Goal: Task Accomplishment & Management: Use online tool/utility

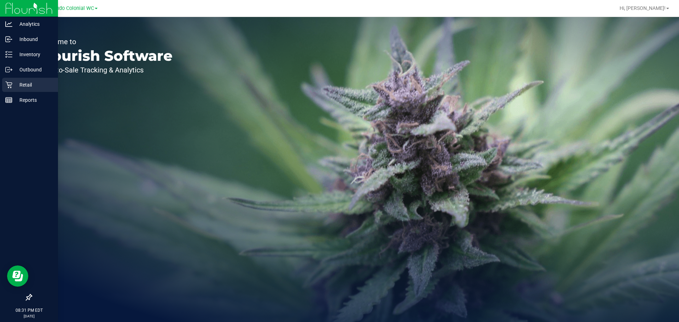
click at [22, 84] on p "Retail" at bounding box center [33, 85] width 42 height 8
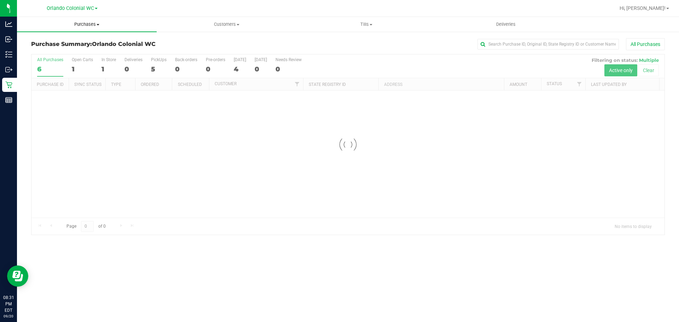
click at [94, 26] on span "Purchases" at bounding box center [87, 24] width 140 height 6
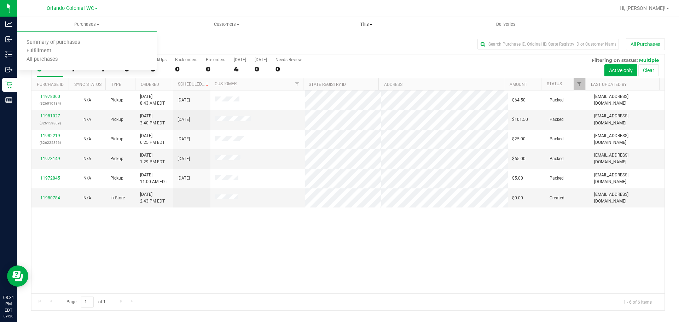
click at [370, 24] on span at bounding box center [370, 24] width 3 height 1
click at [328, 20] on uib-tab-heading "Tills Manage tills Reconcile e-payments" at bounding box center [366, 24] width 140 height 15
click at [81, 251] on div "11978060 (326010184) N/A Pickup [DATE] 8:43 AM EDT 9/20/2025 $64.50 Packed [EMA…" at bounding box center [347, 191] width 633 height 203
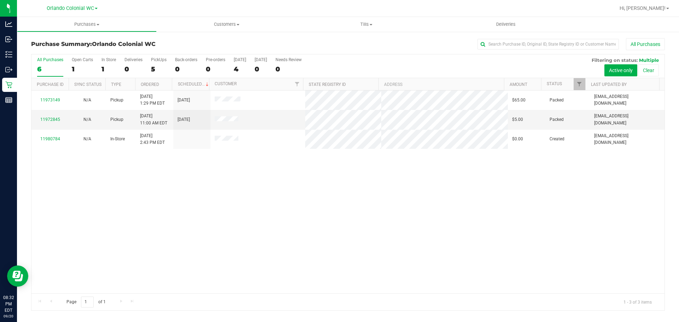
click at [118, 159] on div "11973149 N/A Pickup [DATE] 1:29 PM EDT 9/19/2025 $65.00 Packed [EMAIL_ADDRESS][…" at bounding box center [347, 191] width 633 height 203
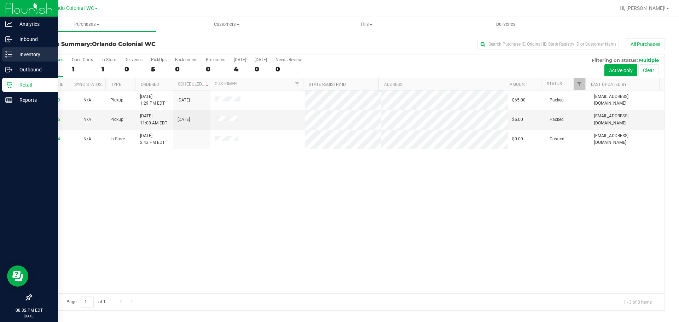
click at [29, 54] on p "Inventory" at bounding box center [33, 54] width 42 height 8
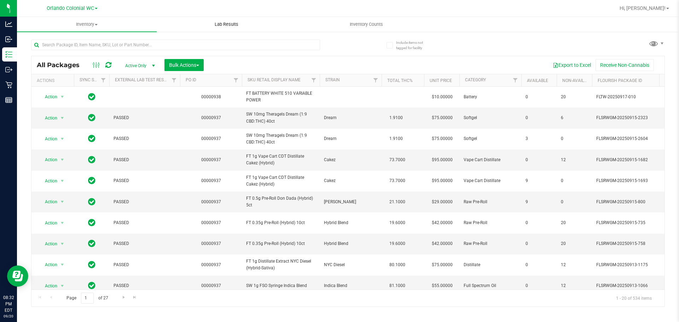
click at [219, 24] on span "Lab Results" at bounding box center [226, 24] width 43 height 6
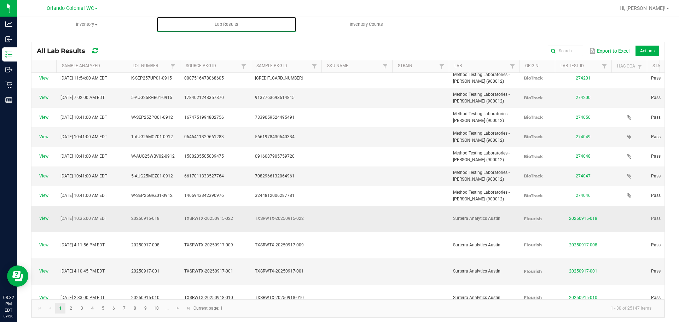
scroll to position [212, 0]
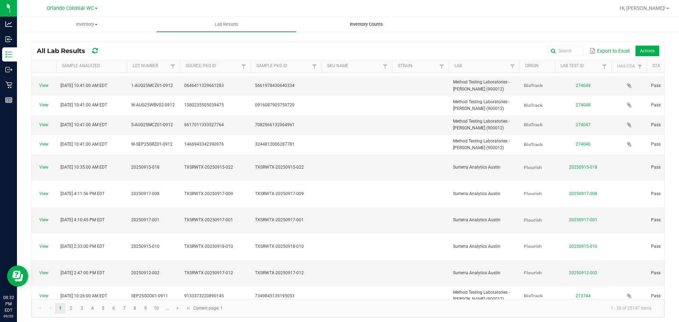
click at [373, 29] on uib-tab-heading "Inventory Counts" at bounding box center [366, 24] width 139 height 14
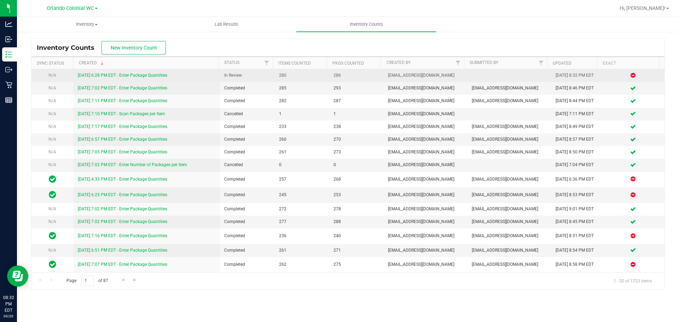
click at [152, 72] on div "[DATE] 6:28 PM EDT - Enter Package Quantities" at bounding box center [147, 75] width 138 height 7
click at [151, 75] on link "[DATE] 6:28 PM EDT - Enter Package Quantities" at bounding box center [122, 75] width 89 height 5
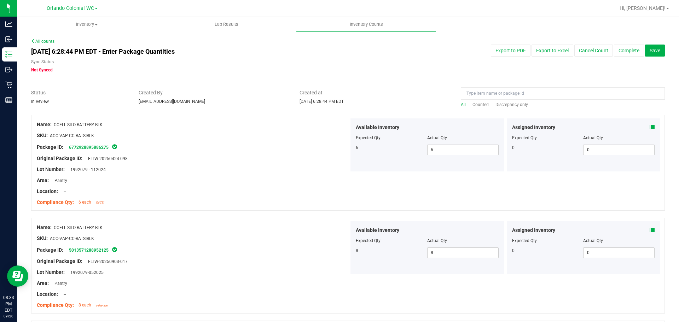
click at [461, 106] on span "All" at bounding box center [463, 104] width 5 height 5
click at [479, 105] on span "Counted" at bounding box center [480, 104] width 16 height 5
click at [500, 101] on div "All | Counted | Discrepancy only" at bounding box center [563, 104] width 204 height 6
click at [501, 103] on span "Discrepancy only" at bounding box center [511, 104] width 33 height 5
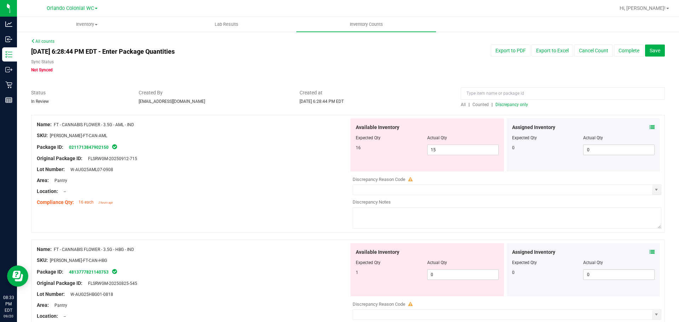
click at [649, 127] on icon at bounding box center [651, 127] width 5 height 5
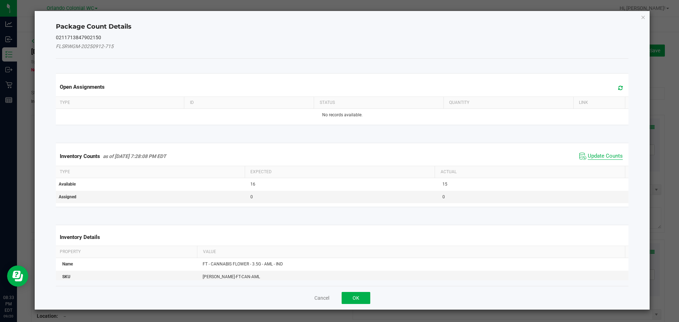
click at [605, 154] on span "Update Counts" at bounding box center [604, 156] width 35 height 7
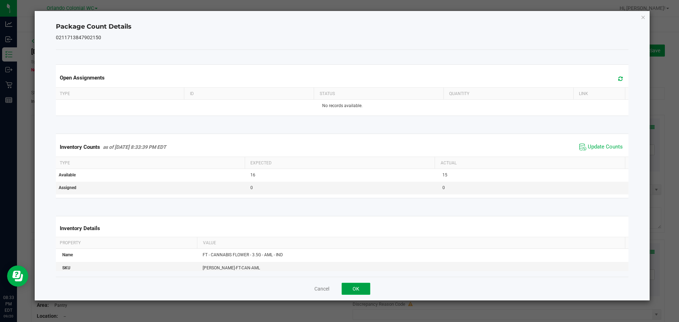
click at [363, 288] on button "OK" at bounding box center [355, 289] width 29 height 12
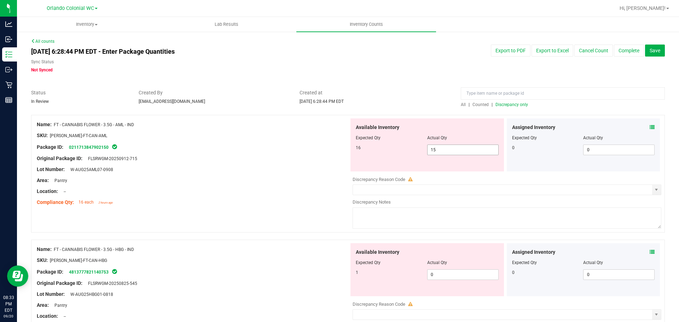
click at [462, 150] on input "15" at bounding box center [462, 150] width 71 height 10
click at [266, 129] on div at bounding box center [193, 130] width 312 height 4
click at [649, 129] on icon at bounding box center [651, 127] width 5 height 5
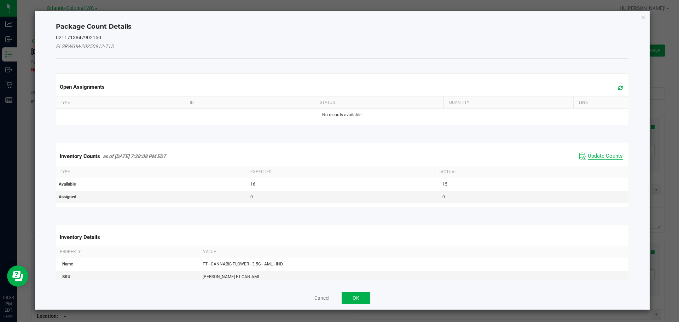
click at [599, 155] on span "Update Counts" at bounding box center [604, 156] width 35 height 7
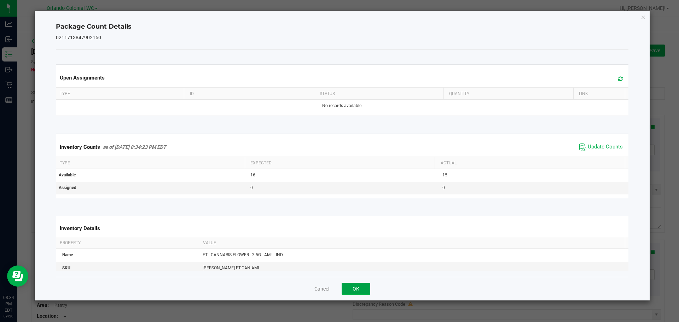
click at [358, 287] on button "OK" at bounding box center [355, 289] width 29 height 12
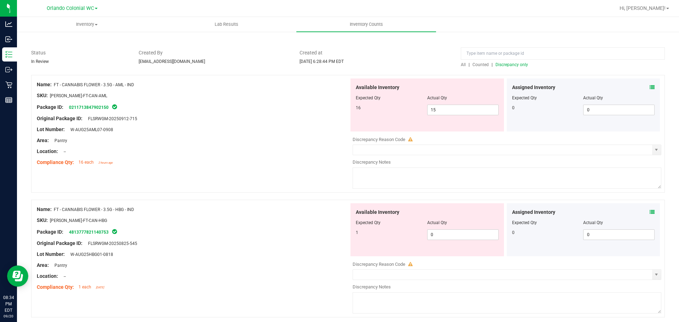
scroll to position [106, 0]
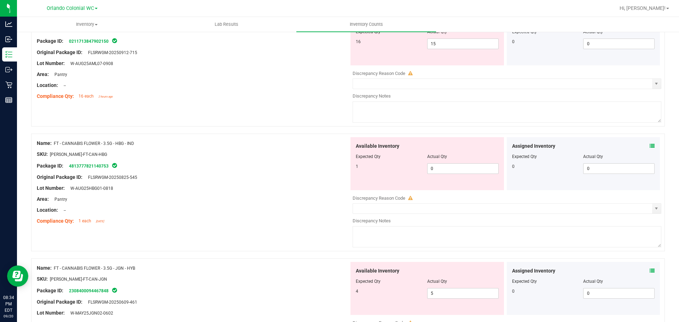
click at [649, 143] on icon at bounding box center [651, 145] width 5 height 5
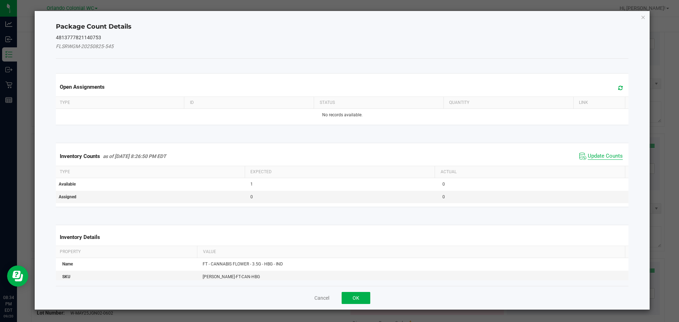
click at [587, 153] on span "Update Counts" at bounding box center [604, 156] width 35 height 7
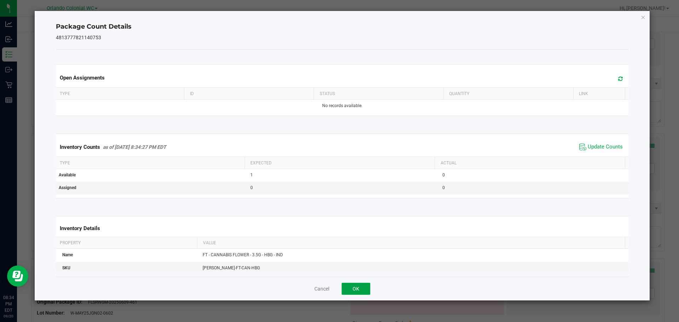
click at [360, 285] on button "OK" at bounding box center [355, 289] width 29 height 12
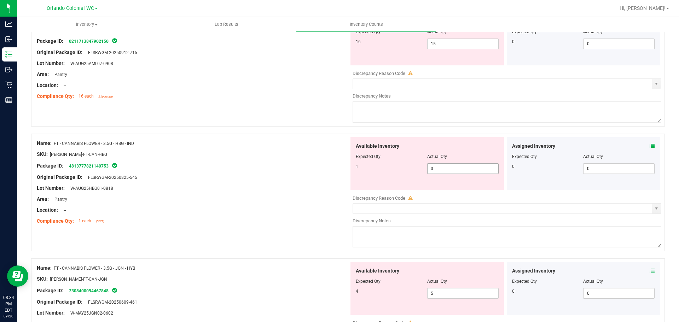
click at [445, 171] on span "0 0" at bounding box center [462, 168] width 71 height 11
type input "1"
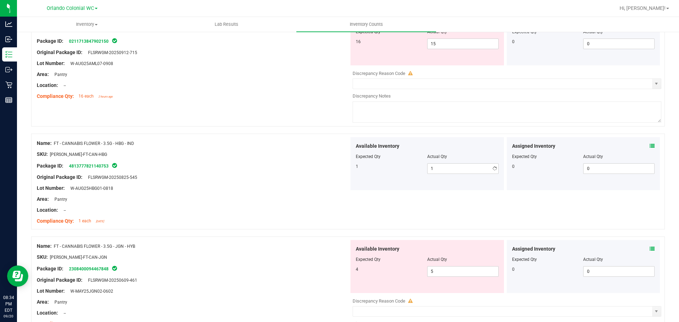
click at [328, 178] on div "Original Package ID: FLSRWGM-20250825-545" at bounding box center [193, 177] width 312 height 7
click at [649, 252] on span at bounding box center [651, 248] width 5 height 7
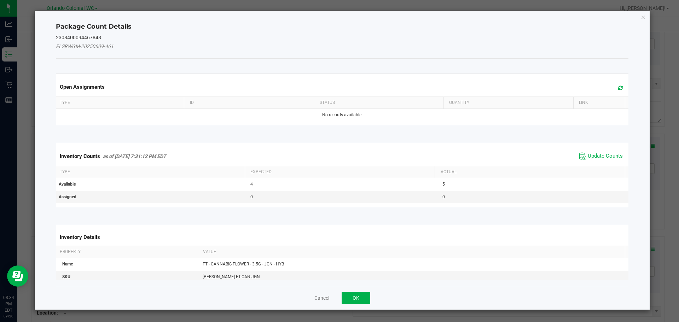
click at [596, 151] on span "Update Counts" at bounding box center [600, 156] width 47 height 11
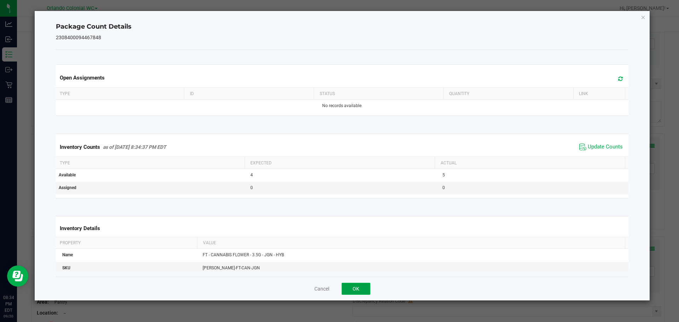
click at [353, 286] on button "OK" at bounding box center [355, 289] width 29 height 12
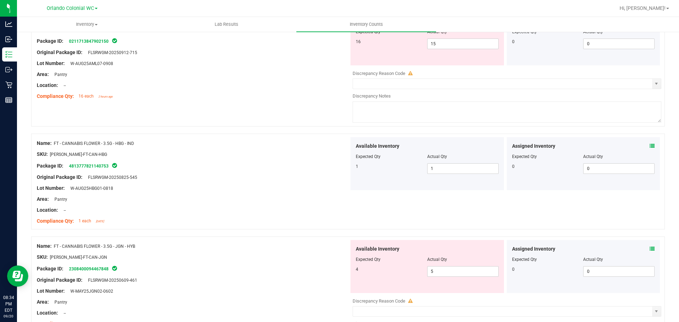
scroll to position [177, 0]
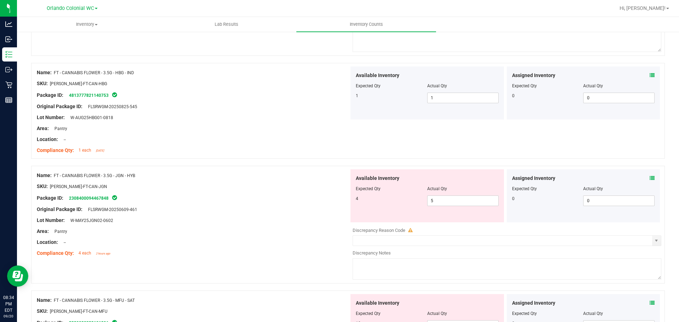
click at [451, 208] on div "Available Inventory Expected Qty Actual Qty 4 5 5" at bounding box center [426, 195] width 153 height 53
click at [455, 204] on span "5 5" at bounding box center [462, 200] width 71 height 11
type input "4"
click at [192, 153] on div "Compliance Qty: 1 each [DATE]" at bounding box center [193, 150] width 312 height 7
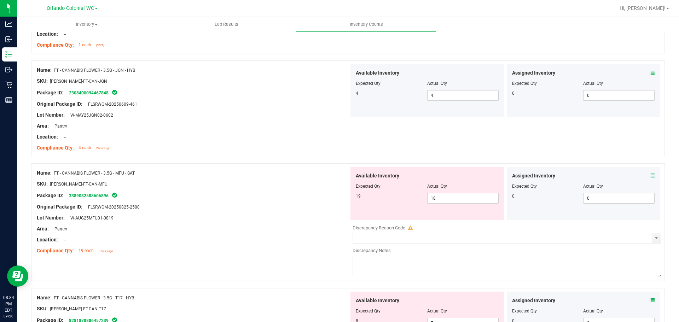
scroll to position [283, 0]
click at [643, 172] on div "Assigned Inventory" at bounding box center [583, 174] width 143 height 7
click at [649, 174] on icon at bounding box center [651, 174] width 5 height 5
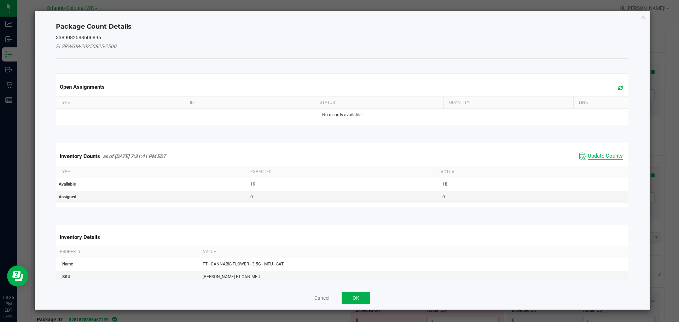
click at [594, 156] on span "Update Counts" at bounding box center [604, 156] width 35 height 7
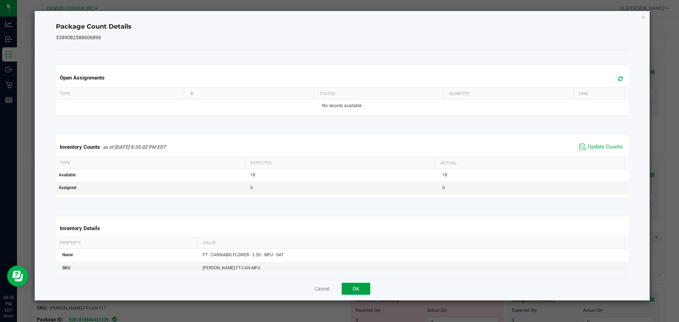
click at [360, 284] on button "OK" at bounding box center [355, 289] width 29 height 12
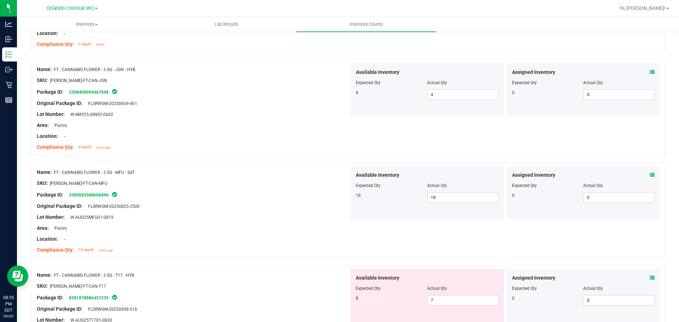
click at [639, 276] on div "Assigned Inventory" at bounding box center [583, 277] width 143 height 7
click at [649, 276] on icon at bounding box center [651, 277] width 5 height 5
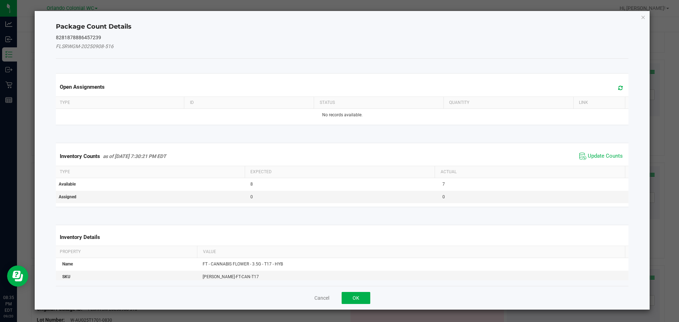
click at [594, 161] on span "Update Counts" at bounding box center [600, 156] width 47 height 11
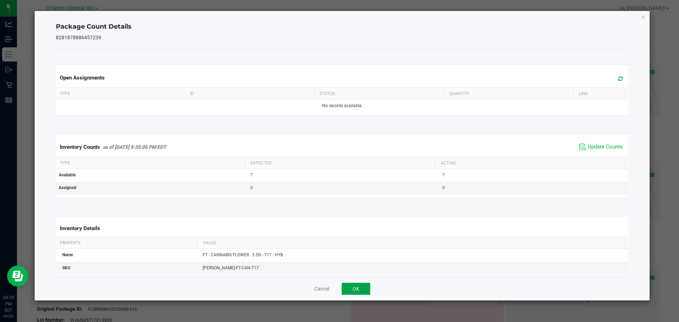
click at [357, 288] on button "OK" at bounding box center [355, 289] width 29 height 12
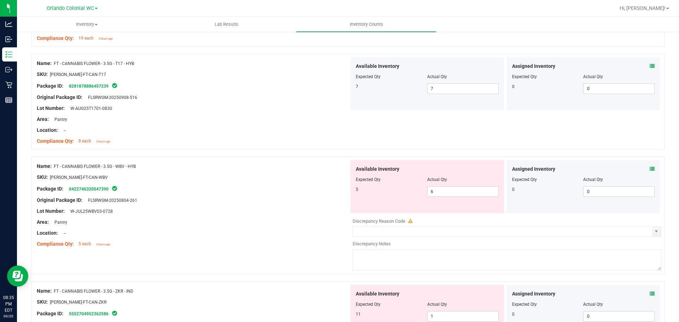
scroll to position [495, 0]
click at [643, 167] on div "Assigned Inventory" at bounding box center [583, 168] width 143 height 7
click at [649, 168] on icon at bounding box center [651, 168] width 5 height 5
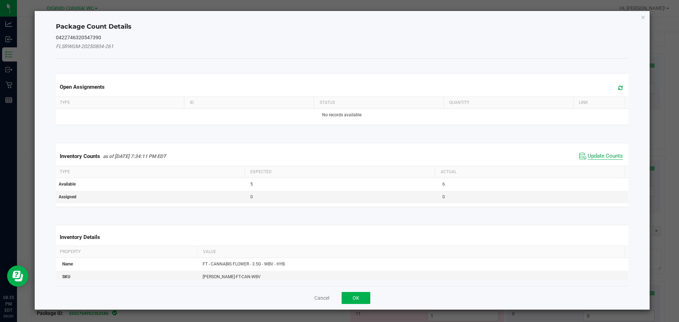
click at [599, 157] on span "Update Counts" at bounding box center [604, 156] width 35 height 7
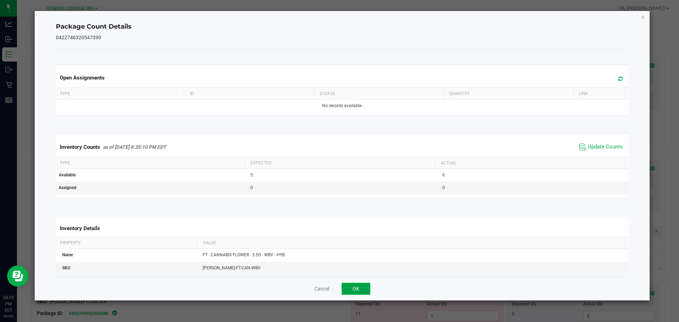
click at [354, 288] on button "OK" at bounding box center [355, 289] width 29 height 12
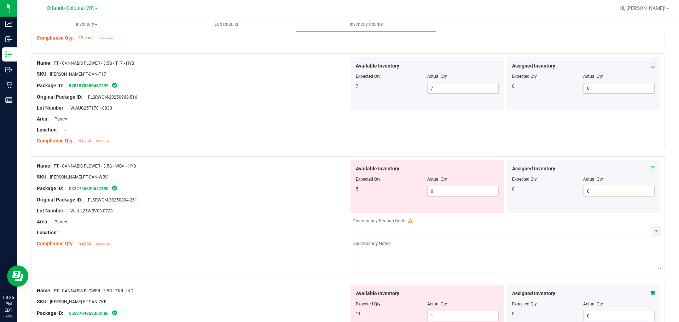
scroll to position [601, 0]
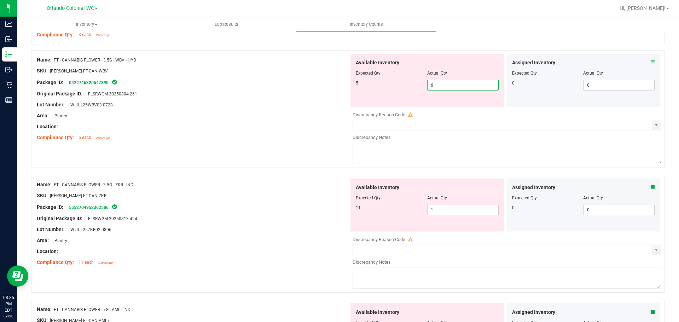
click at [456, 84] on span "6 6" at bounding box center [462, 85] width 71 height 11
type input "5"
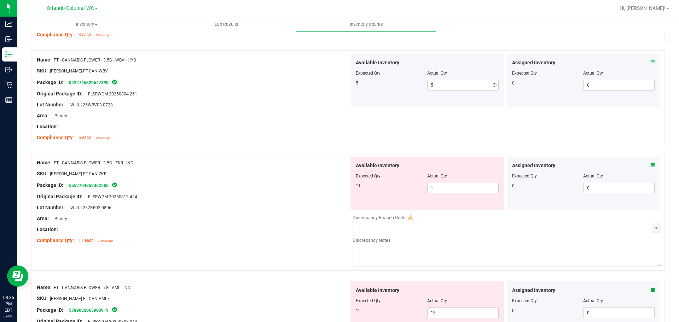
click at [301, 114] on div "Area: Pantry" at bounding box center [193, 115] width 312 height 7
click at [649, 164] on icon at bounding box center [651, 165] width 5 height 5
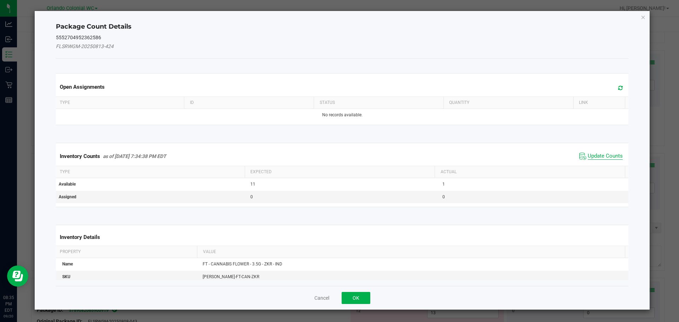
click at [602, 155] on span "Update Counts" at bounding box center [604, 156] width 35 height 7
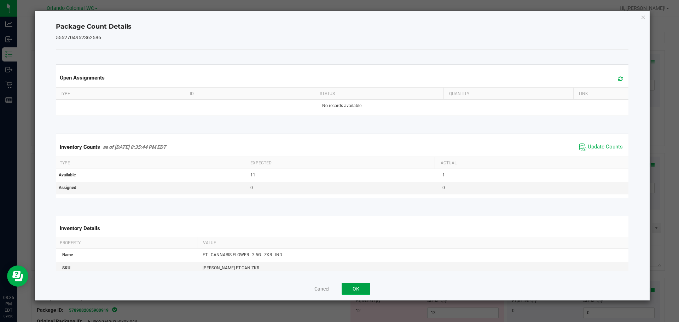
click at [352, 291] on button "OK" at bounding box center [355, 289] width 29 height 12
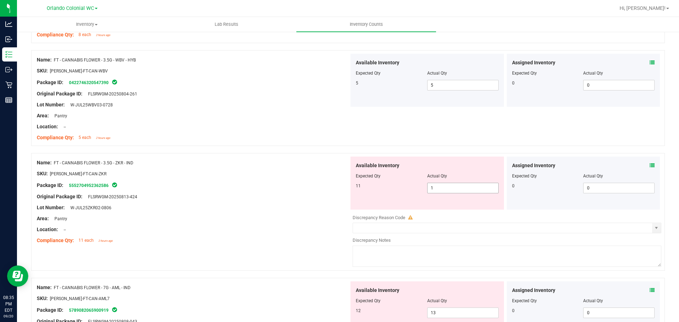
click at [444, 189] on span "1 1" at bounding box center [462, 188] width 71 height 11
type input "11"
click at [281, 227] on div "Location: --" at bounding box center [193, 229] width 312 height 7
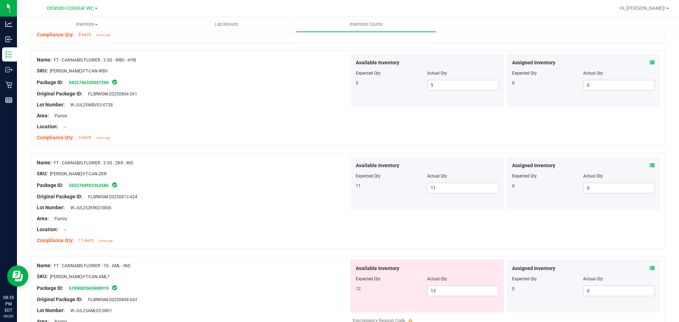
click at [649, 270] on icon at bounding box center [651, 268] width 5 height 5
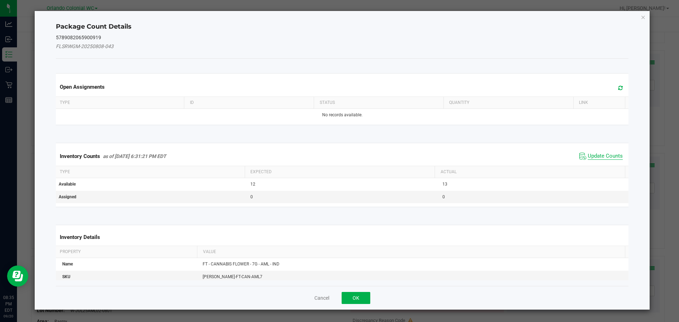
click at [587, 159] on span "Update Counts" at bounding box center [604, 156] width 35 height 7
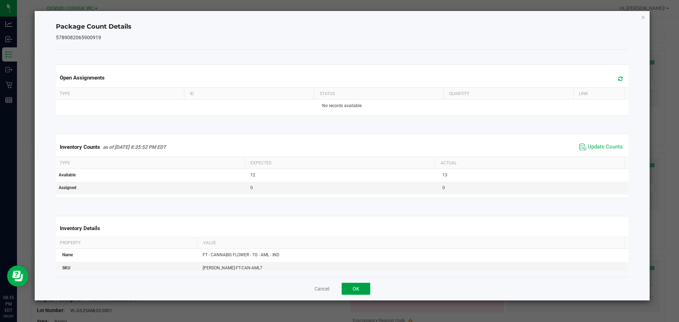
click at [359, 293] on button "OK" at bounding box center [355, 289] width 29 height 12
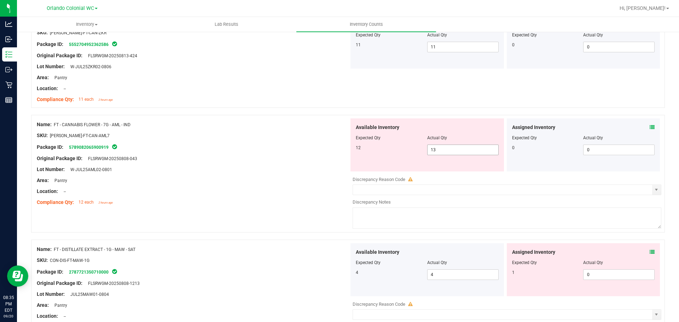
scroll to position [742, 0]
click at [644, 128] on div "Assigned Inventory" at bounding box center [583, 126] width 143 height 7
click at [649, 126] on icon at bounding box center [651, 126] width 5 height 5
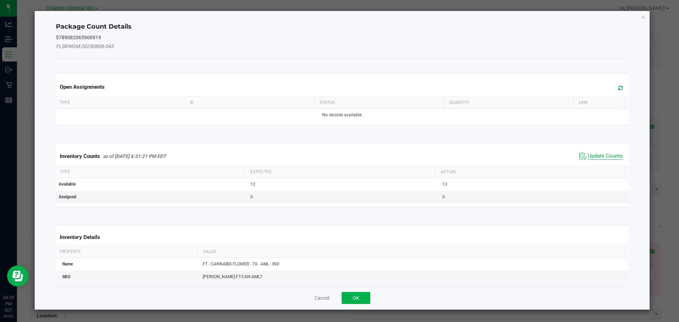
click at [597, 157] on span "Update Counts" at bounding box center [604, 156] width 35 height 7
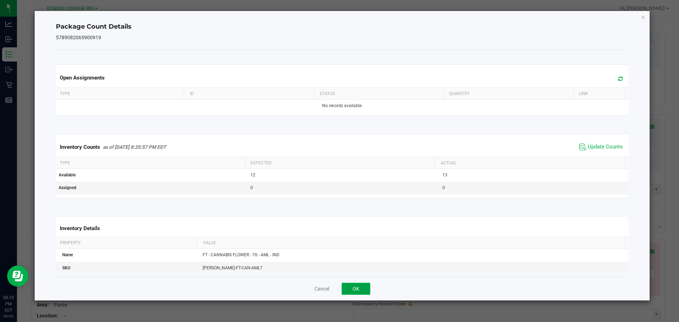
click at [361, 286] on button "OK" at bounding box center [355, 289] width 29 height 12
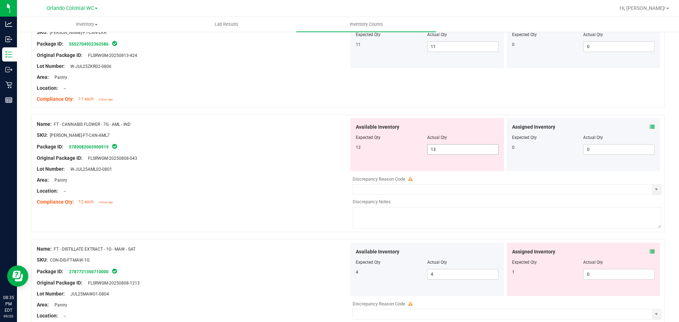
click at [444, 143] on div at bounding box center [427, 143] width 143 height 4
click at [438, 149] on span "13 13" at bounding box center [462, 149] width 71 height 11
type input "12"
click at [248, 181] on div "Area: Pantry" at bounding box center [193, 179] width 312 height 7
type input "12"
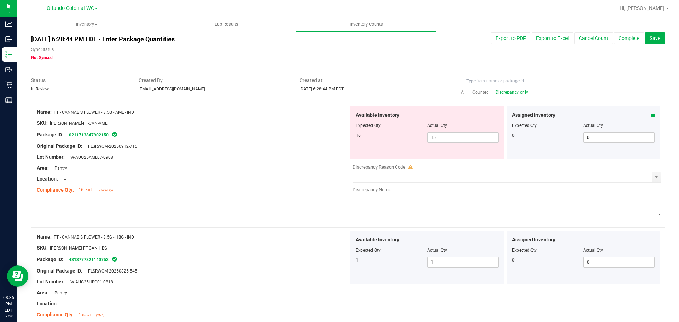
scroll to position [0, 0]
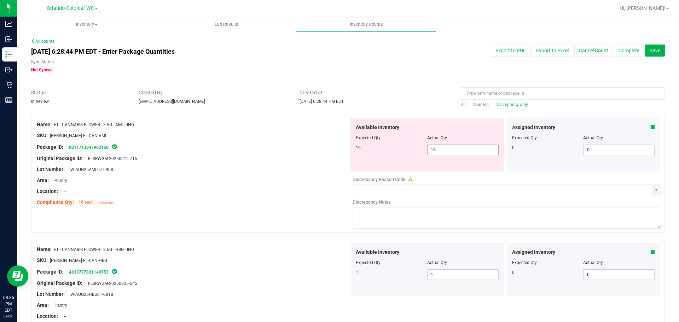
click at [460, 150] on input "15" at bounding box center [462, 150] width 71 height 10
type input "16"
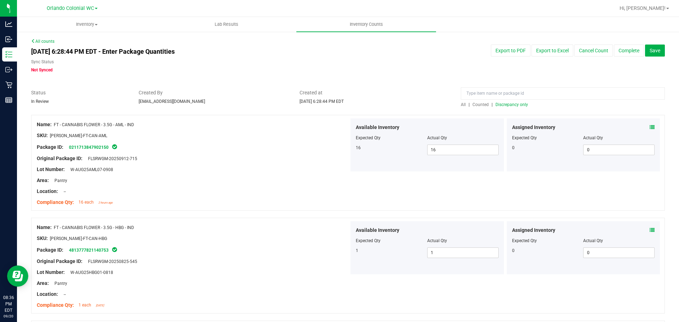
click at [281, 213] on div at bounding box center [347, 214] width 633 height 7
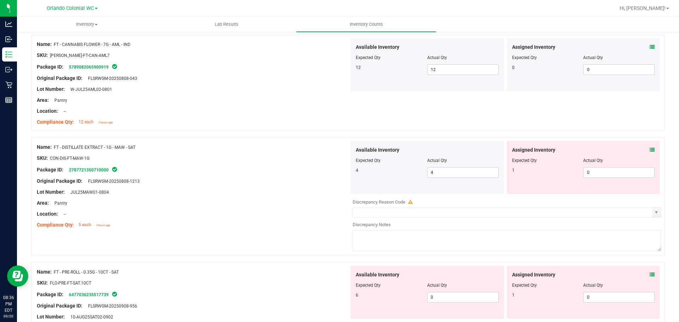
scroll to position [813, 0]
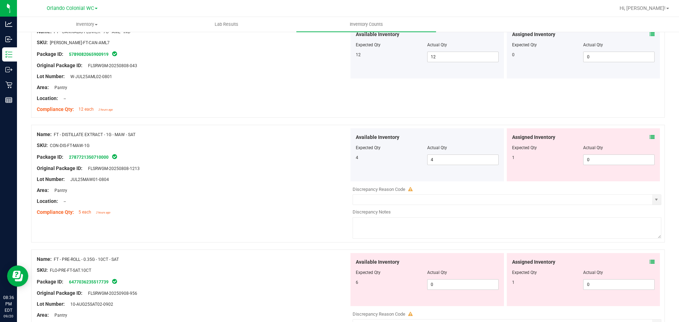
click at [649, 136] on icon at bounding box center [651, 137] width 5 height 5
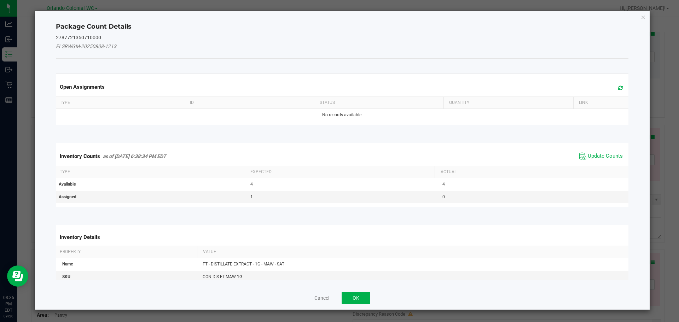
click at [599, 143] on kendo-grid "Inventory Counts as of [DATE] 6:38:34 PM EDT Update Counts Type Expected Actual…" at bounding box center [342, 175] width 583 height 64
click at [597, 157] on span "Update Counts" at bounding box center [604, 156] width 35 height 7
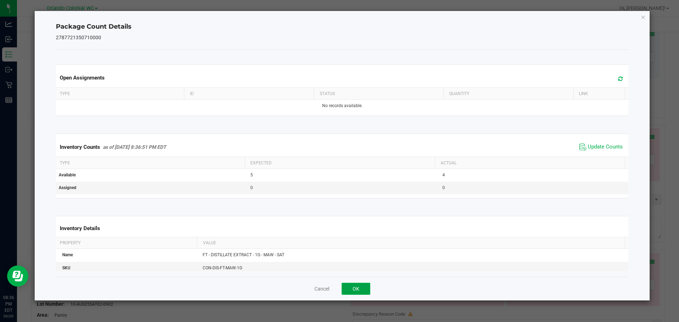
click at [357, 290] on button "OK" at bounding box center [355, 289] width 29 height 12
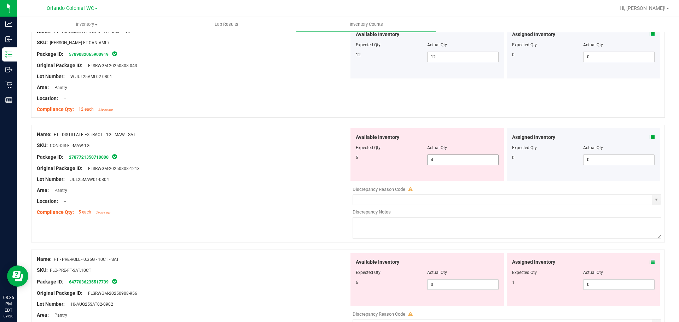
click at [480, 165] on span "4 4" at bounding box center [462, 159] width 71 height 11
click at [477, 160] on span "4 4" at bounding box center [462, 159] width 71 height 11
type input "5"
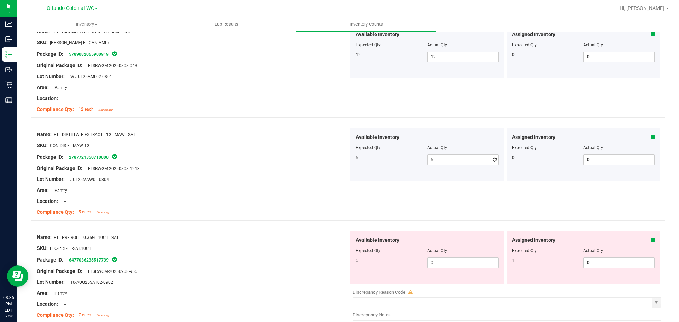
click at [183, 222] on div "Name: FT - DISTILLATE EXTRACT - 1G - MAW - SAT SKU: CON-DIS-FT-MAW-1G Package I…" at bounding box center [347, 176] width 633 height 103
click at [649, 240] on icon at bounding box center [651, 240] width 5 height 5
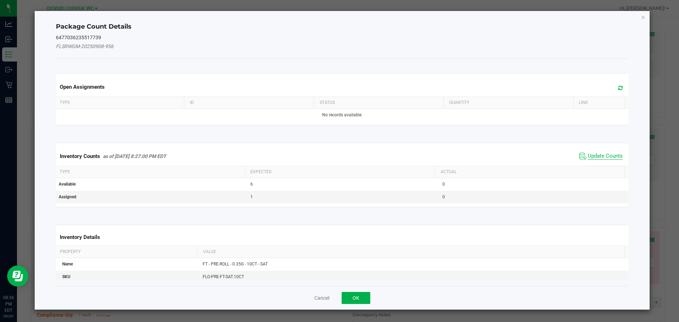
click at [591, 154] on span "Update Counts" at bounding box center [604, 156] width 35 height 7
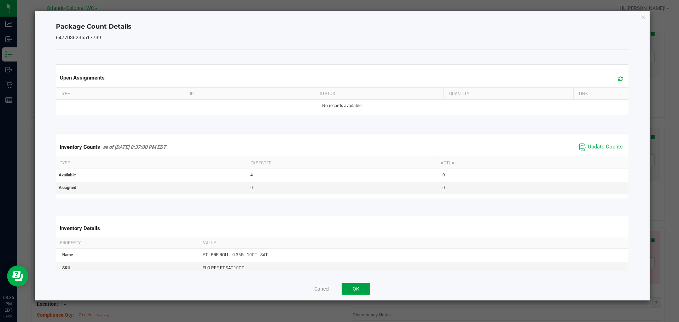
click at [356, 288] on button "OK" at bounding box center [355, 289] width 29 height 12
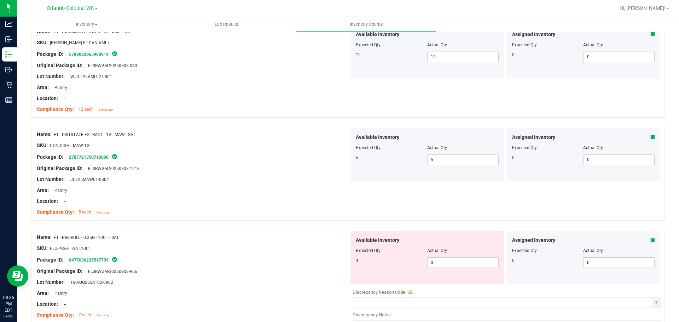
scroll to position [919, 0]
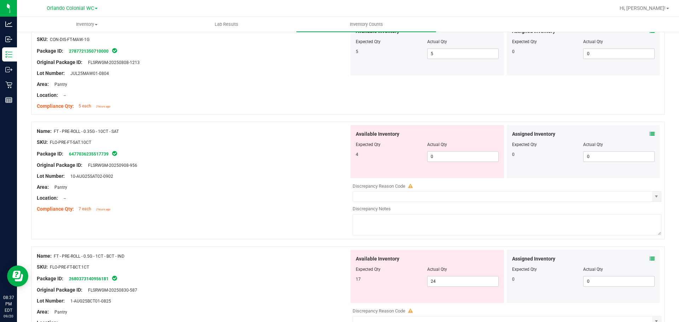
click at [446, 148] on div at bounding box center [427, 150] width 143 height 4
click at [442, 160] on span "0 0" at bounding box center [462, 156] width 71 height 11
click at [445, 156] on input "0" at bounding box center [462, 157] width 71 height 10
type input "4"
click at [233, 183] on div at bounding box center [193, 182] width 312 height 4
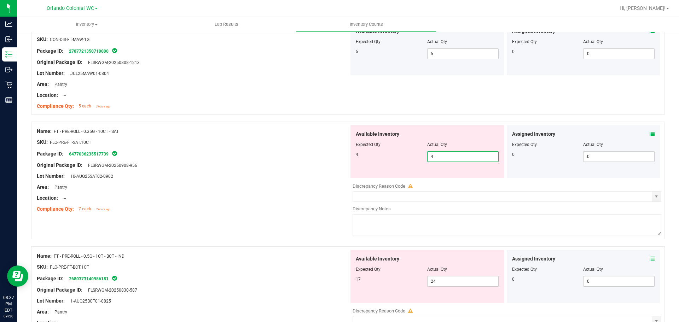
type input "4"
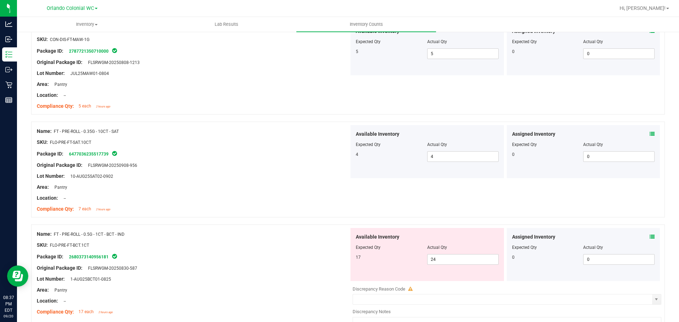
click at [649, 234] on icon at bounding box center [651, 236] width 5 height 5
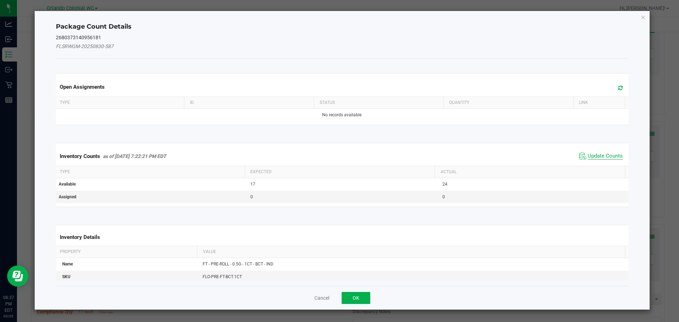
click at [600, 154] on span "Update Counts" at bounding box center [604, 156] width 35 height 7
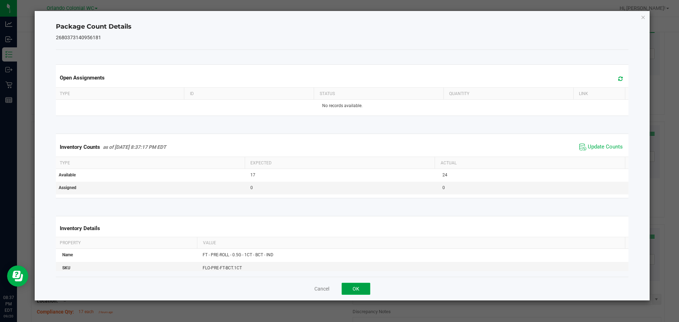
click at [359, 292] on button "OK" at bounding box center [355, 289] width 29 height 12
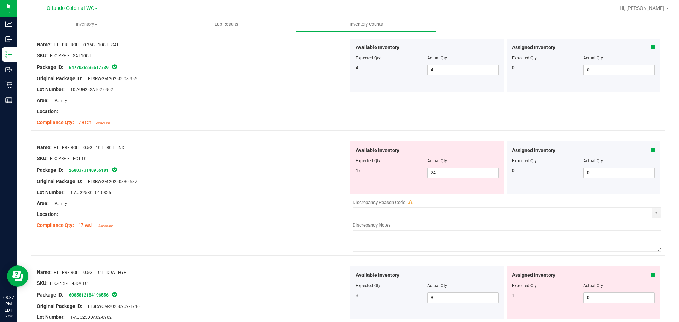
scroll to position [1006, 0]
click at [649, 152] on icon at bounding box center [651, 150] width 5 height 5
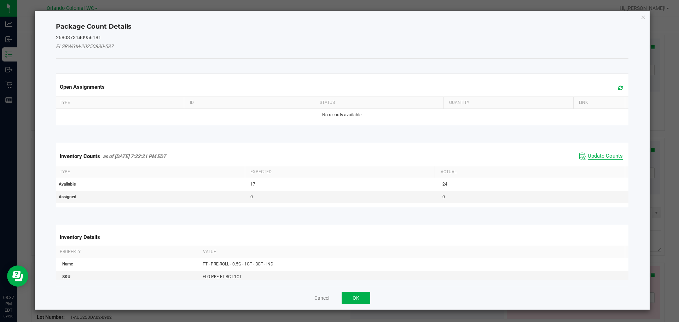
click at [610, 158] on span "Update Counts" at bounding box center [604, 156] width 35 height 7
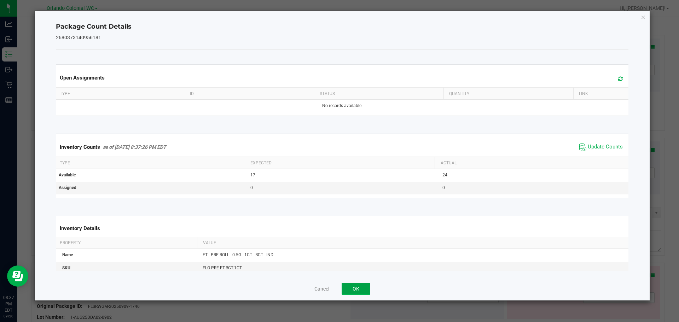
click at [359, 287] on button "OK" at bounding box center [355, 289] width 29 height 12
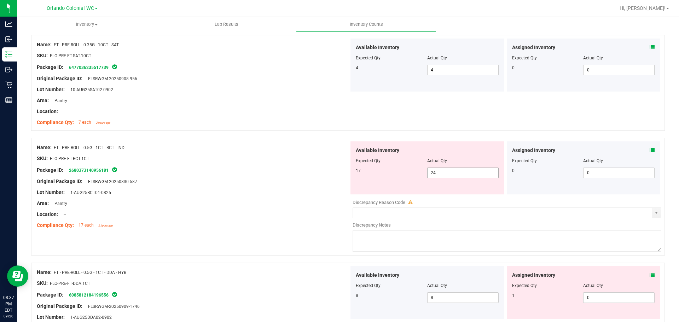
click at [452, 174] on input "24" at bounding box center [462, 173] width 71 height 10
type input "2"
type input "17"
click at [292, 209] on div at bounding box center [193, 209] width 312 height 4
type input "17"
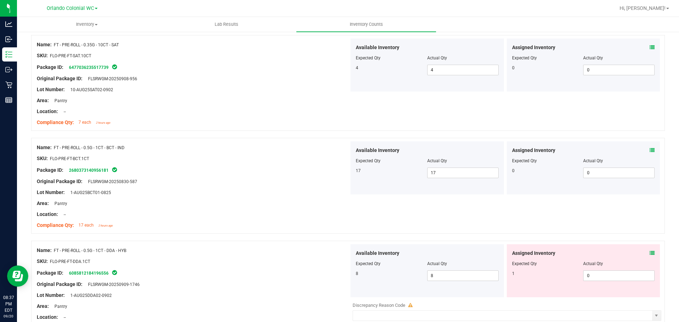
click at [649, 252] on icon at bounding box center [651, 253] width 5 height 5
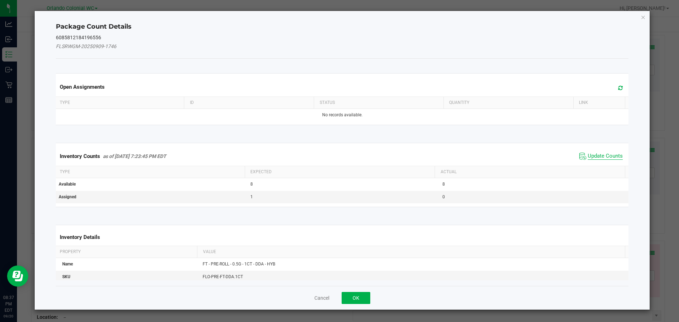
click at [604, 156] on span "Update Counts" at bounding box center [604, 156] width 35 height 7
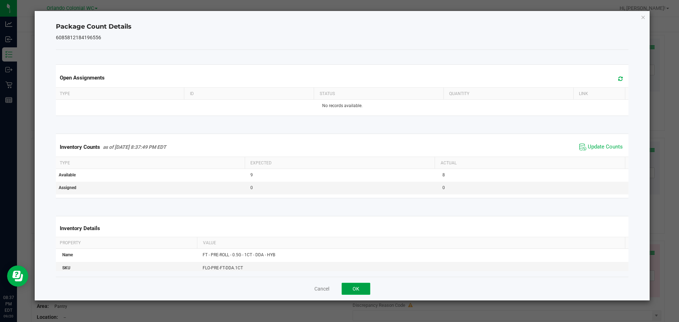
click at [361, 288] on button "OK" at bounding box center [355, 289] width 29 height 12
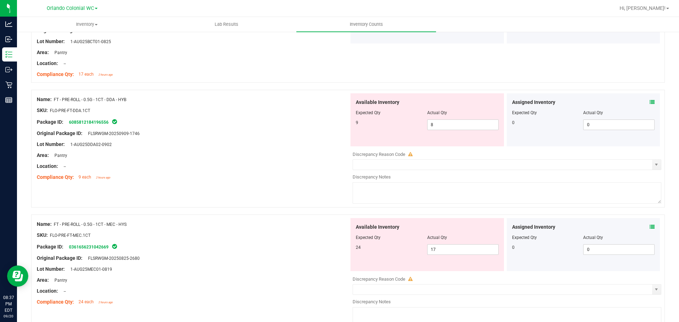
scroll to position [1155, 0]
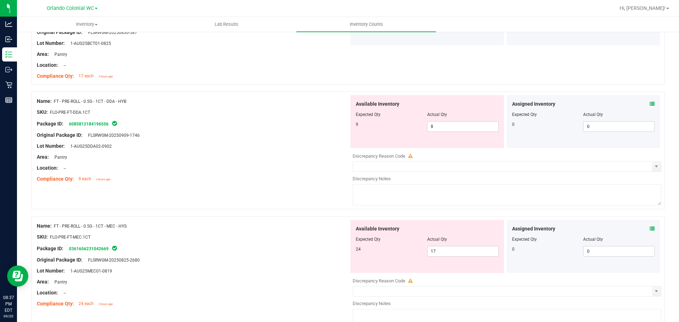
click at [649, 104] on icon at bounding box center [651, 103] width 5 height 5
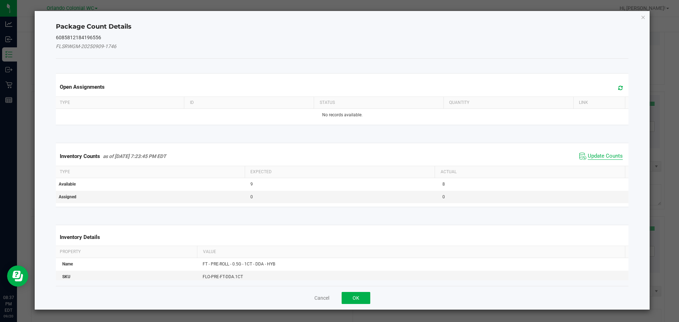
click at [597, 153] on span "Update Counts" at bounding box center [604, 156] width 35 height 7
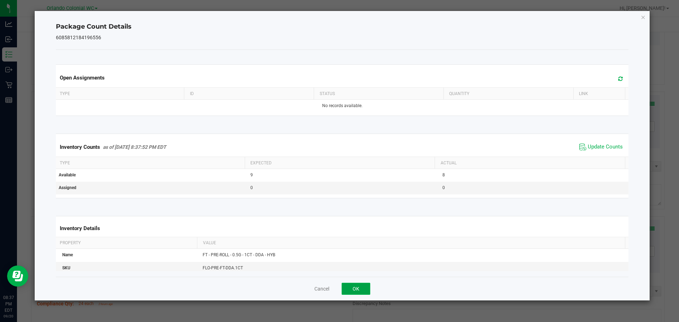
click at [363, 292] on button "OK" at bounding box center [355, 289] width 29 height 12
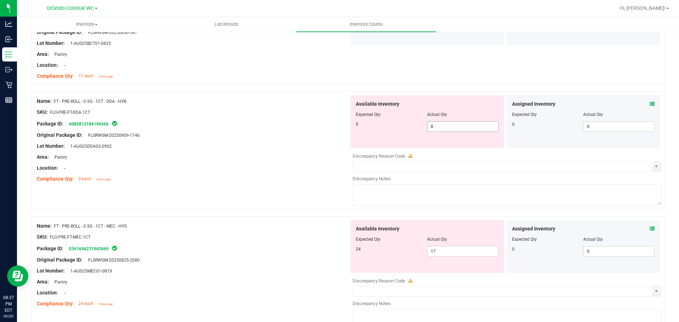
click at [456, 127] on input "8" at bounding box center [462, 127] width 71 height 10
click at [315, 139] on div at bounding box center [193, 141] width 312 height 4
click at [447, 127] on input "8" at bounding box center [462, 127] width 71 height 10
type input "9"
click at [289, 170] on div "Location: --" at bounding box center [193, 167] width 312 height 7
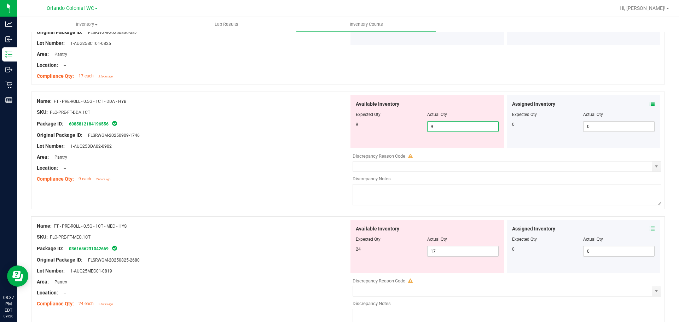
type input "9"
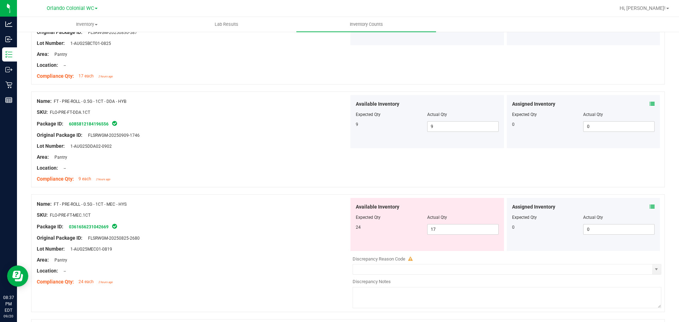
click at [649, 206] on icon at bounding box center [651, 206] width 5 height 5
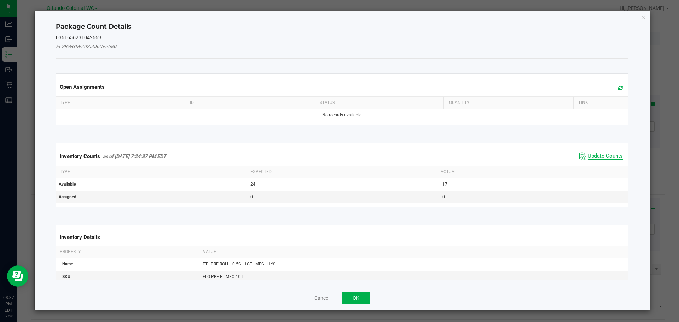
click at [603, 155] on span "Update Counts" at bounding box center [604, 156] width 35 height 7
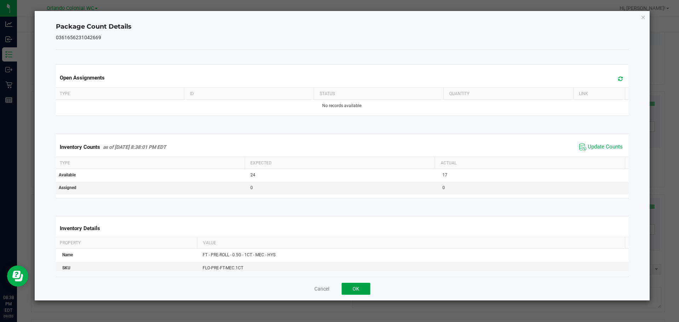
click at [356, 289] on button "OK" at bounding box center [355, 289] width 29 height 12
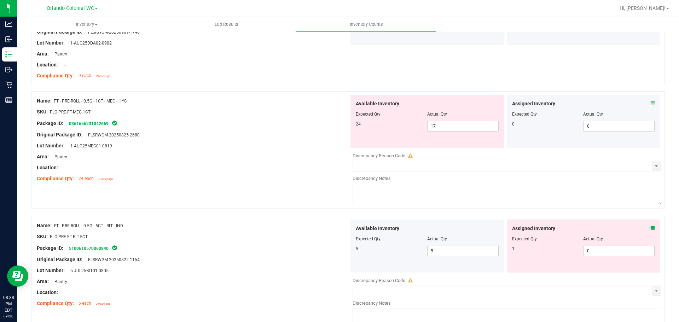
scroll to position [1264, 0]
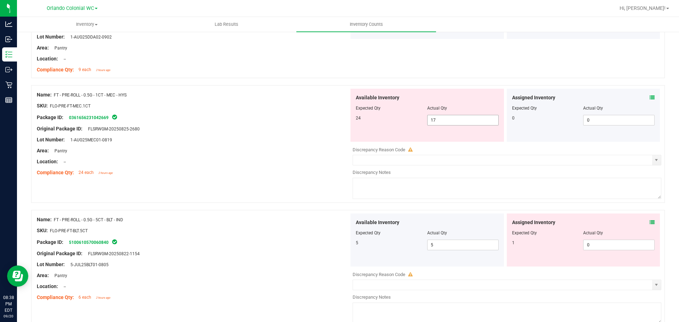
click at [461, 121] on input "17" at bounding box center [462, 120] width 71 height 10
click at [649, 97] on icon at bounding box center [651, 97] width 5 height 5
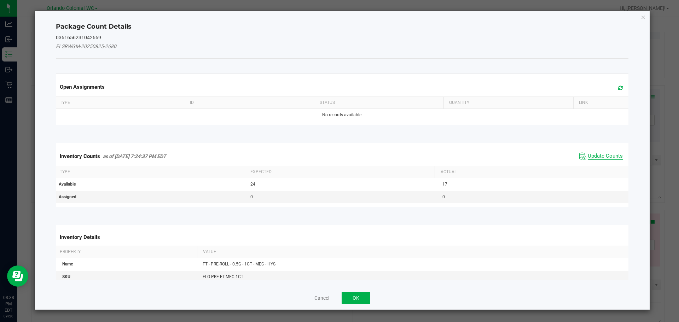
click at [600, 155] on span "Update Counts" at bounding box center [604, 156] width 35 height 7
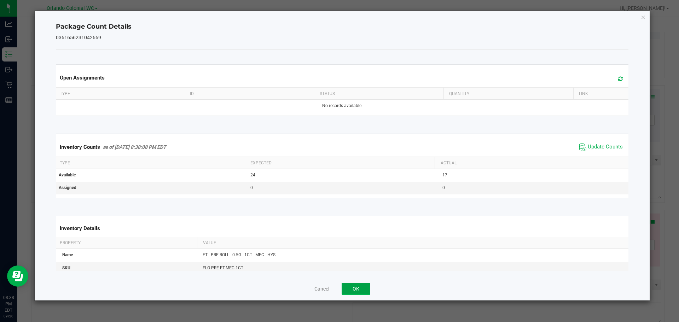
click at [360, 292] on button "OK" at bounding box center [355, 289] width 29 height 12
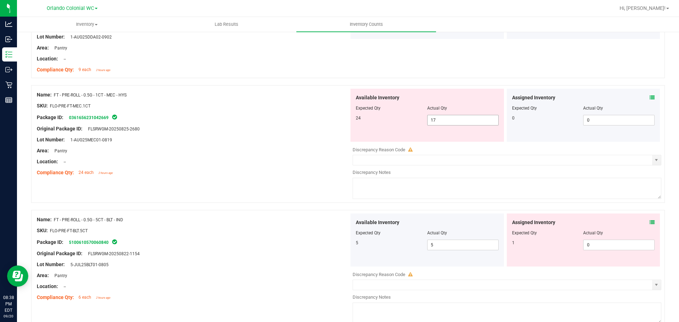
click at [471, 122] on input "17" at bounding box center [462, 120] width 71 height 10
type input "1"
type input "24"
click at [646, 222] on div "Assigned Inventory Expected Qty Actual Qty 1 0 0" at bounding box center [582, 239] width 153 height 53
type input "24"
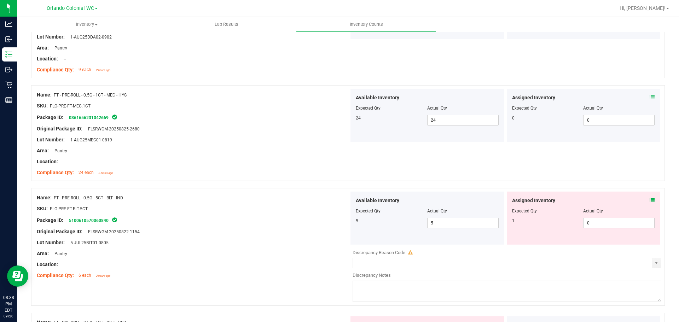
click at [649, 201] on icon at bounding box center [651, 200] width 5 height 5
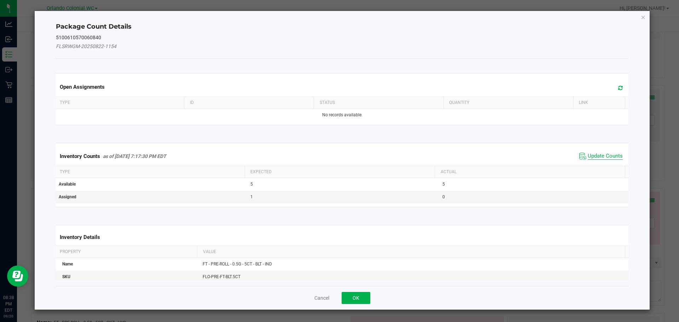
click at [588, 158] on span "Update Counts" at bounding box center [604, 156] width 35 height 7
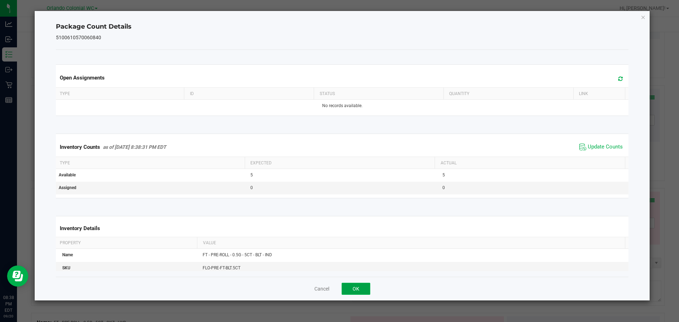
click at [364, 289] on button "OK" at bounding box center [355, 289] width 29 height 12
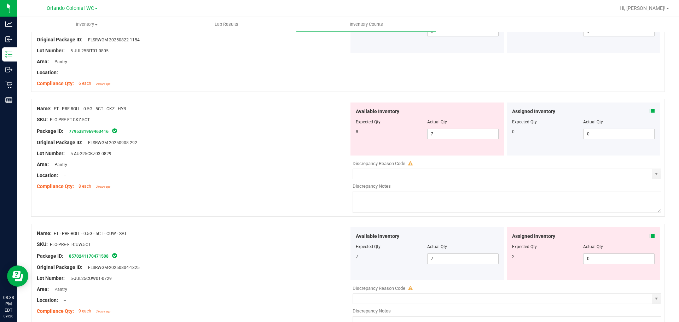
scroll to position [1460, 0]
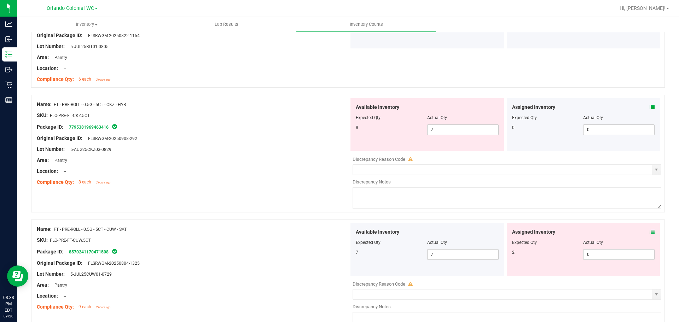
click at [649, 107] on icon at bounding box center [651, 107] width 5 height 5
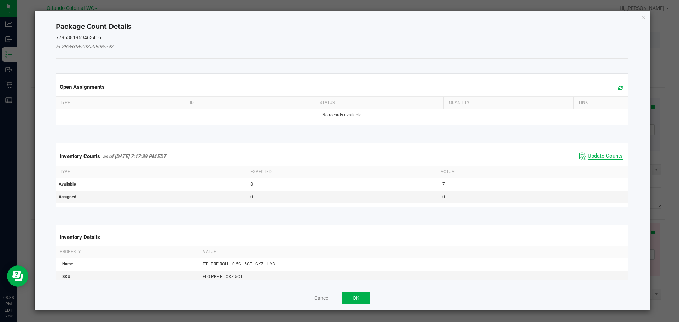
click at [599, 156] on span "Update Counts" at bounding box center [604, 156] width 35 height 7
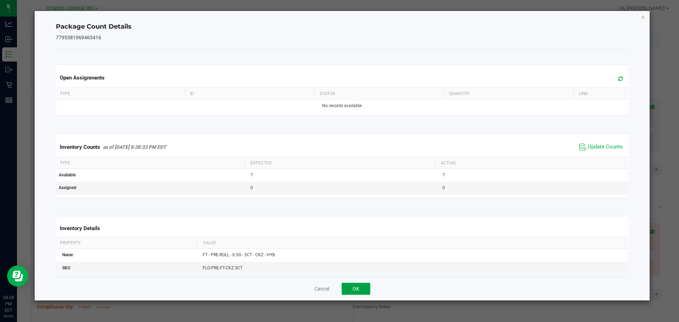
click at [368, 291] on button "OK" at bounding box center [355, 289] width 29 height 12
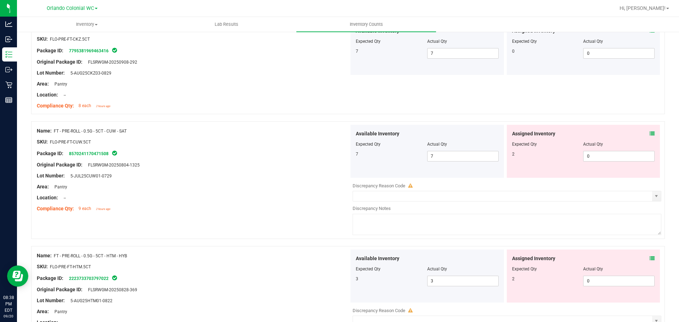
scroll to position [1580, 0]
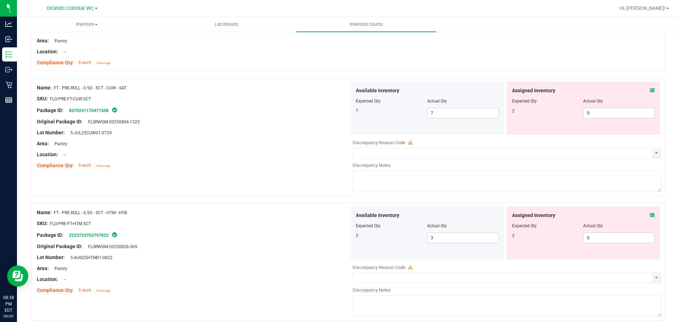
click at [644, 76] on div at bounding box center [347, 74] width 633 height 7
click at [649, 90] on icon at bounding box center [651, 90] width 5 height 5
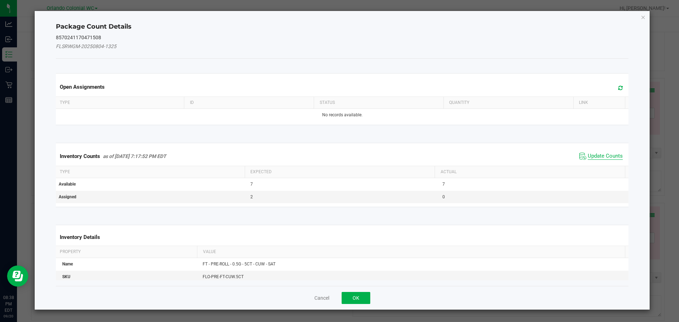
click at [601, 157] on span "Update Counts" at bounding box center [604, 156] width 35 height 7
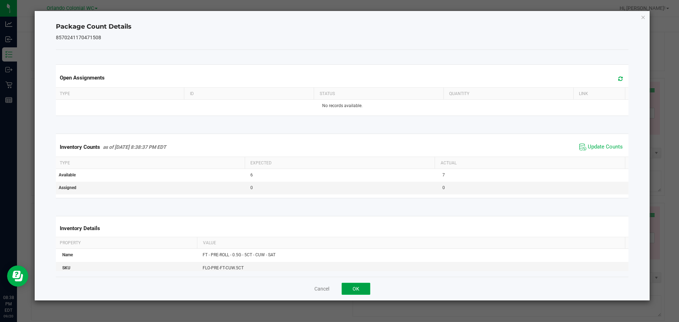
click at [354, 284] on button "OK" at bounding box center [355, 289] width 29 height 12
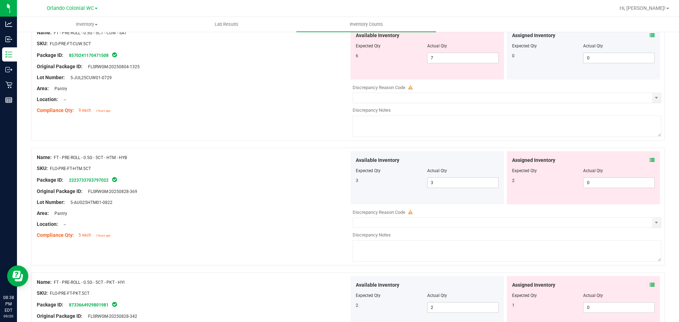
scroll to position [1633, 0]
click at [448, 58] on input "7" at bounding box center [462, 59] width 71 height 10
type input "6"
click at [646, 161] on div "Assigned Inventory Expected Qty Actual Qty 2 0 0" at bounding box center [582, 179] width 153 height 53
type input "6"
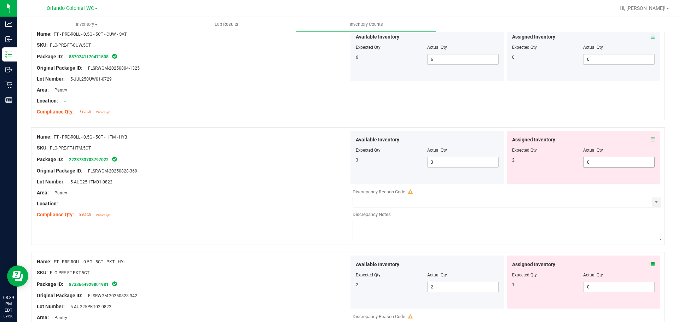
click at [630, 164] on input "0" at bounding box center [618, 162] width 71 height 10
click at [649, 140] on icon at bounding box center [651, 139] width 5 height 5
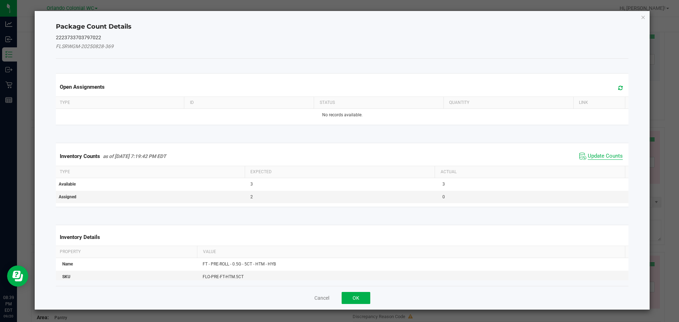
click at [609, 157] on span "Update Counts" at bounding box center [604, 156] width 35 height 7
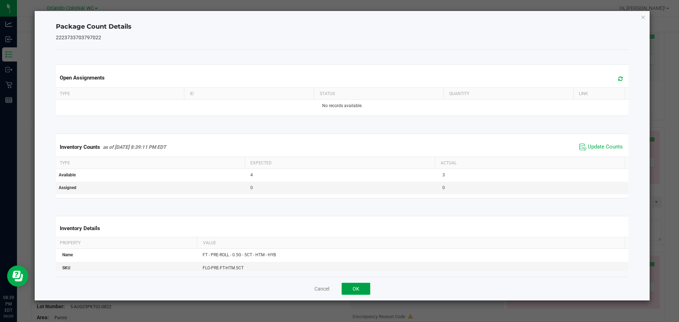
click at [357, 292] on button "OK" at bounding box center [355, 289] width 29 height 12
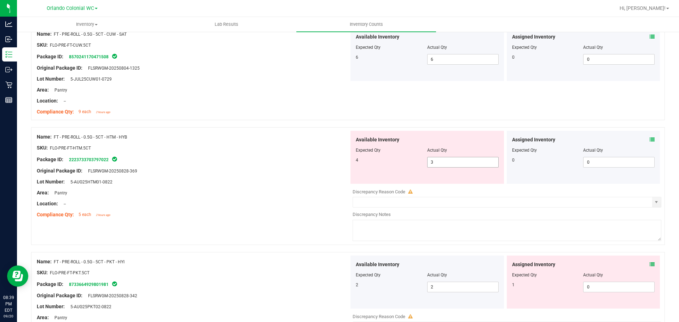
click at [452, 167] on input "3" at bounding box center [462, 162] width 71 height 10
type input "4"
click at [647, 266] on div "Assigned Inventory Expected Qty Actual Qty 1 0 0" at bounding box center [582, 282] width 153 height 53
type input "4"
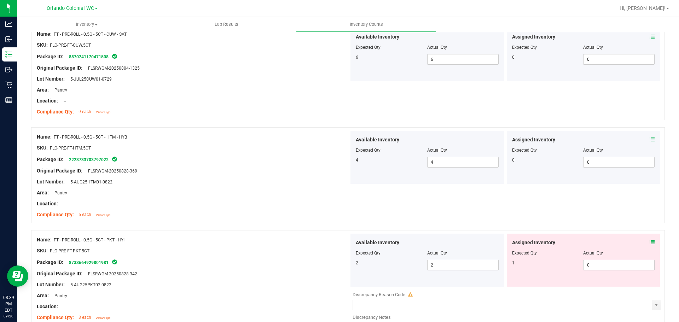
click at [649, 242] on icon at bounding box center [651, 242] width 5 height 5
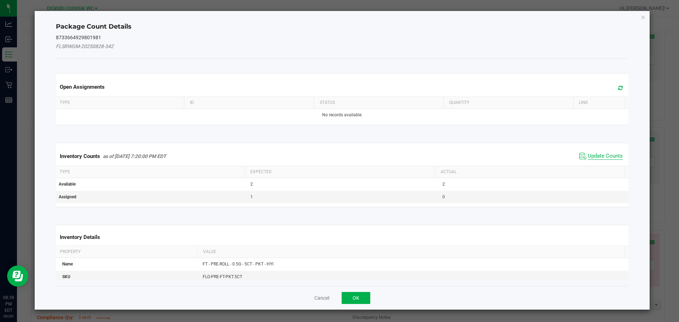
click at [599, 154] on span "Update Counts" at bounding box center [604, 156] width 35 height 7
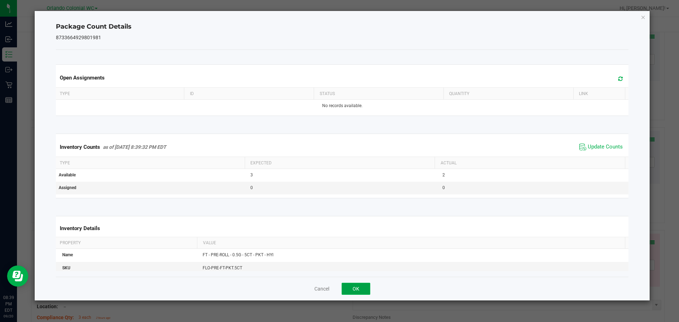
click at [363, 293] on button "OK" at bounding box center [355, 289] width 29 height 12
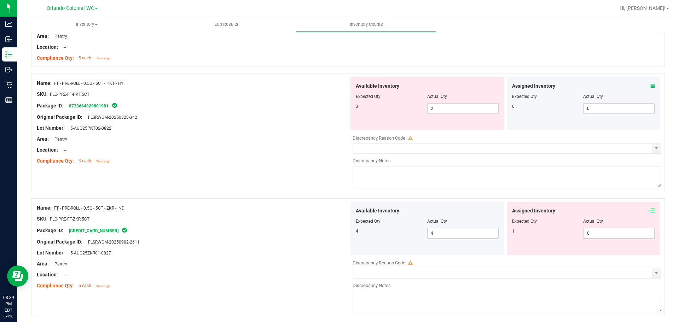
scroll to position [1792, 0]
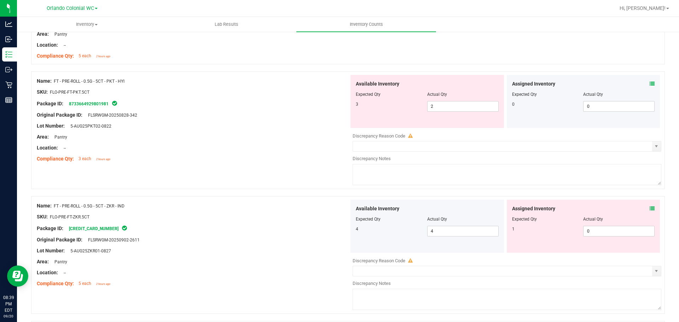
click at [649, 81] on icon at bounding box center [651, 83] width 5 height 5
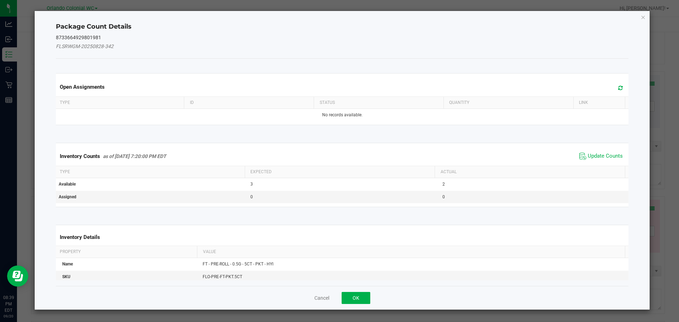
click at [606, 143] on kendo-grid "Inventory Counts as of [DATE] 7:20:00 PM EDT Update Counts Type Expected Actual…" at bounding box center [342, 175] width 583 height 64
click at [593, 157] on span "Update Counts" at bounding box center [604, 156] width 35 height 7
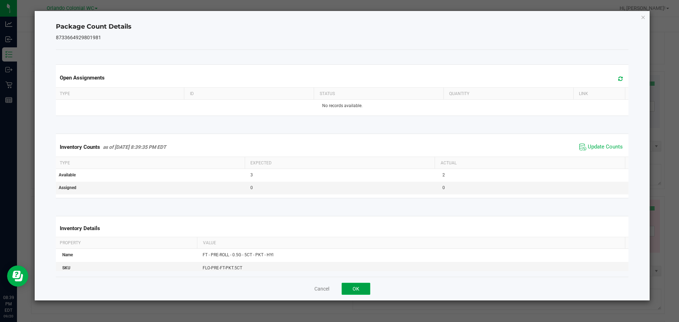
click at [361, 292] on button "OK" at bounding box center [355, 289] width 29 height 12
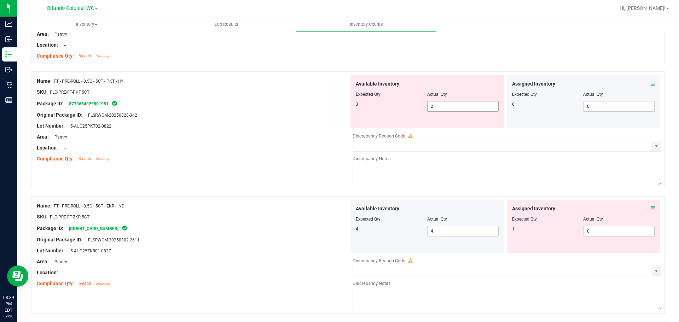
click at [462, 108] on input "2" at bounding box center [462, 106] width 71 height 10
type input "3"
click at [281, 144] on div "Location: --" at bounding box center [193, 147] width 312 height 7
type input "3"
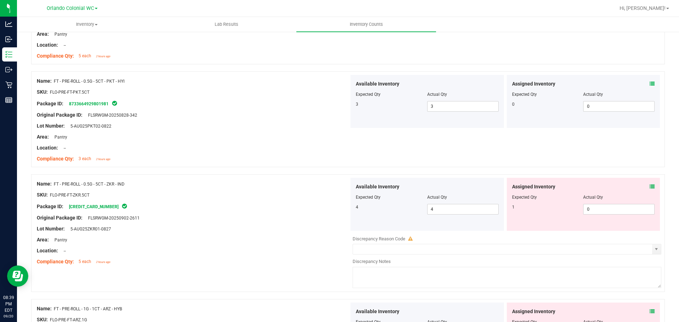
click at [649, 187] on icon at bounding box center [651, 186] width 5 height 5
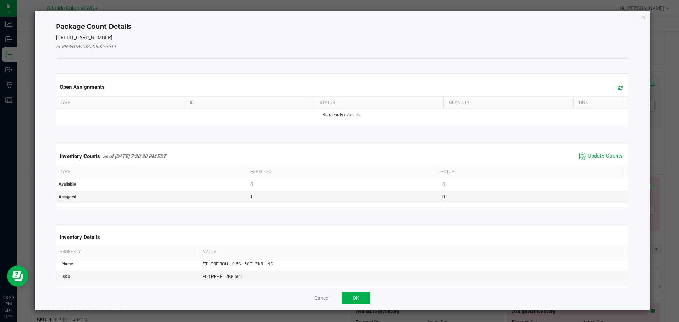
click at [590, 168] on th "Actual" at bounding box center [529, 172] width 190 height 12
click at [590, 158] on span "Update Counts" at bounding box center [604, 156] width 35 height 7
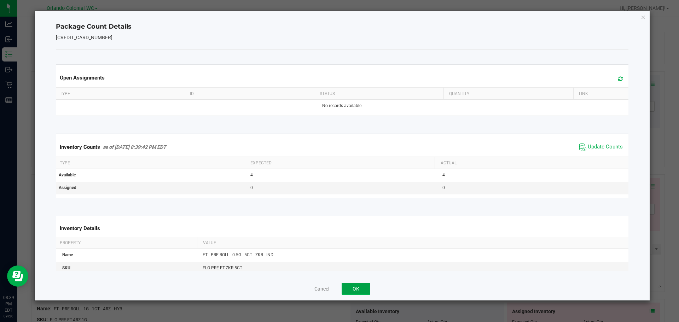
click at [359, 291] on button "OK" at bounding box center [355, 289] width 29 height 12
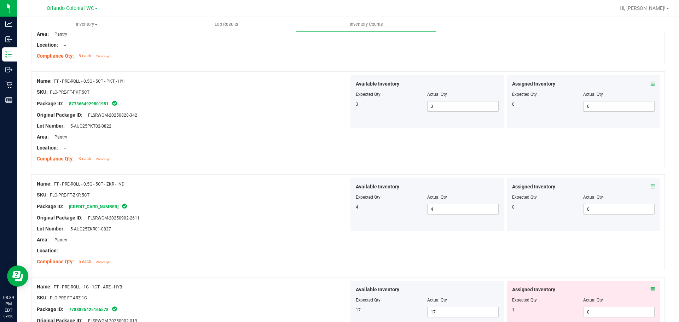
click at [649, 289] on icon at bounding box center [651, 289] width 5 height 5
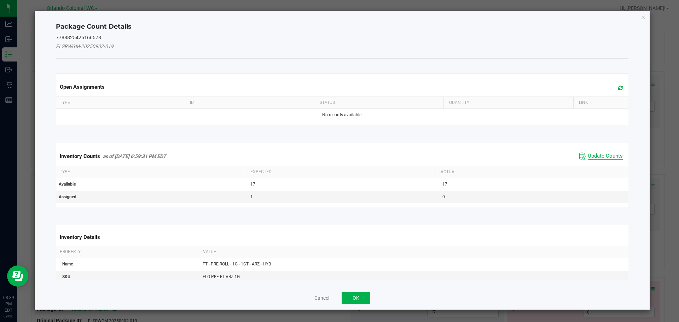
click at [598, 153] on span "Update Counts" at bounding box center [604, 156] width 35 height 7
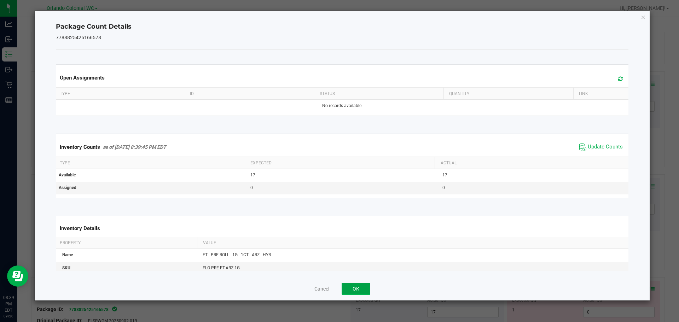
click at [359, 285] on button "OK" at bounding box center [355, 289] width 29 height 12
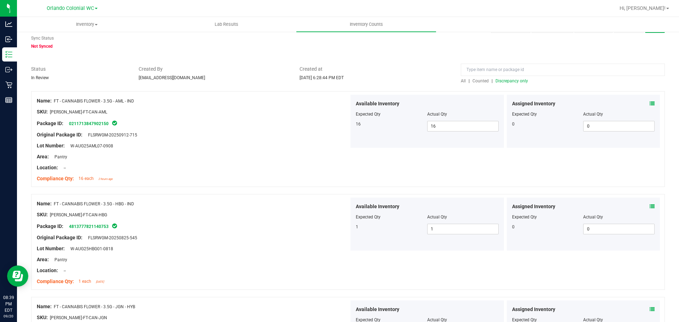
scroll to position [0, 0]
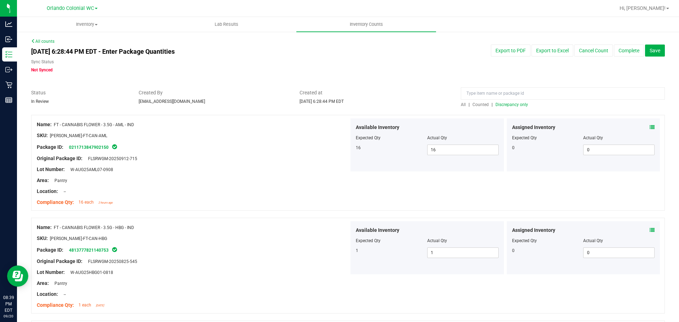
click at [461, 106] on span "All" at bounding box center [463, 104] width 5 height 5
click at [470, 105] on link "Counted" at bounding box center [480, 104] width 21 height 5
click at [496, 104] on span "Discrepancy only" at bounding box center [511, 104] width 33 height 5
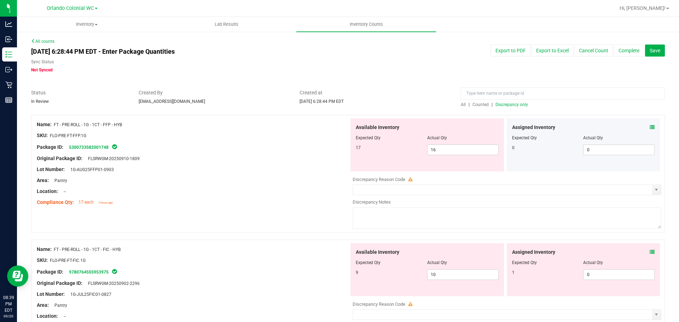
click at [649, 127] on icon at bounding box center [651, 127] width 5 height 5
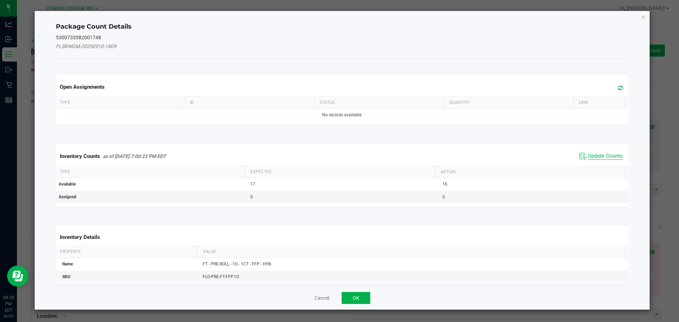
click at [587, 158] on span "Update Counts" at bounding box center [604, 156] width 35 height 7
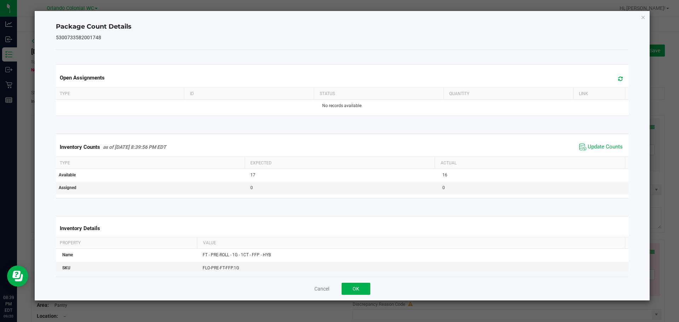
click at [595, 137] on kendo-grid "Inventory Counts as of [DATE] 8:39:56 PM EDT Update Counts Type Expected Actual…" at bounding box center [342, 166] width 583 height 64
click at [592, 149] on span "Update Counts" at bounding box center [604, 146] width 35 height 7
click at [592, 149] on span "Update Counts" at bounding box center [604, 146] width 35 height 6
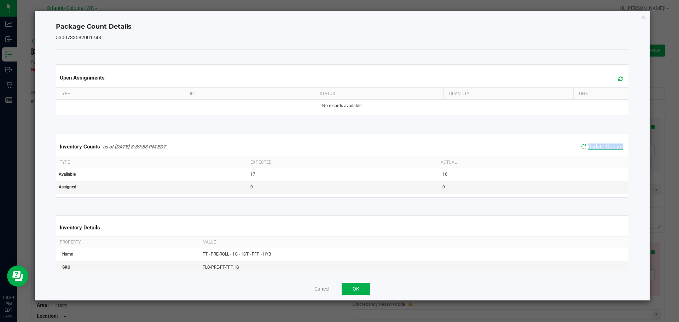
click at [594, 147] on span "Update Counts" at bounding box center [604, 146] width 35 height 6
click at [354, 294] on button "OK" at bounding box center [355, 289] width 29 height 12
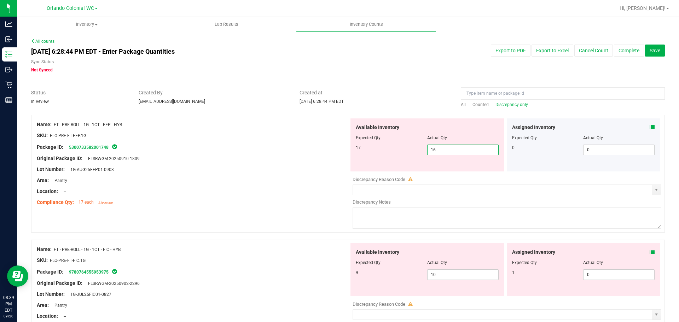
click at [447, 150] on span "16 16" at bounding box center [462, 150] width 71 height 11
type input "1"
type input "17"
click at [249, 190] on div "Location: --" at bounding box center [193, 191] width 312 height 7
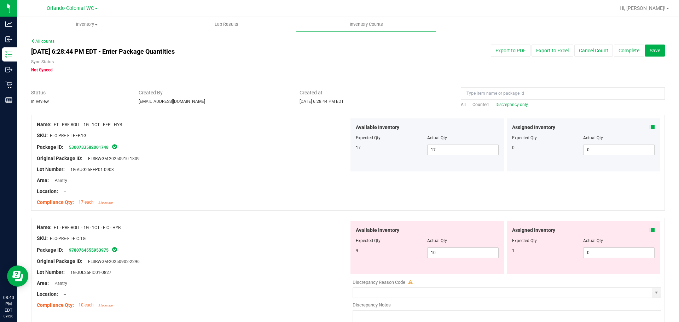
click at [649, 231] on icon at bounding box center [651, 230] width 5 height 5
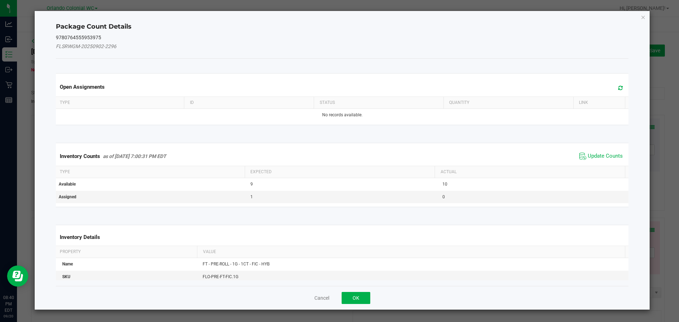
click at [590, 152] on span "Update Counts" at bounding box center [600, 156] width 47 height 11
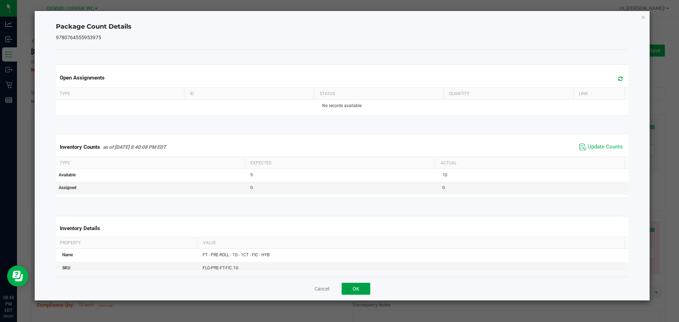
click at [348, 287] on button "OK" at bounding box center [355, 289] width 29 height 12
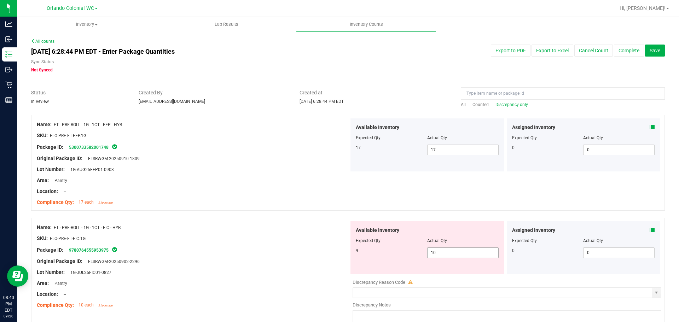
click at [483, 250] on span "10 10" at bounding box center [462, 252] width 71 height 11
type input "1"
type input "9"
click at [300, 261] on div "Original Package ID: FLSRWGM-20250902-2296" at bounding box center [193, 261] width 312 height 7
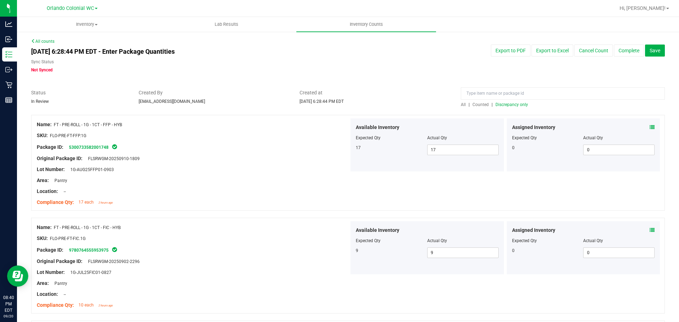
scroll to position [141, 0]
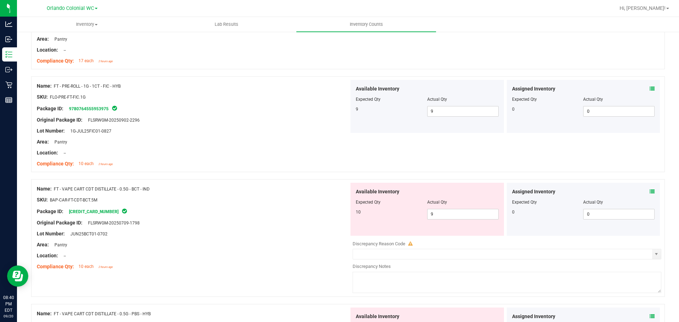
click at [649, 191] on icon at bounding box center [651, 191] width 5 height 5
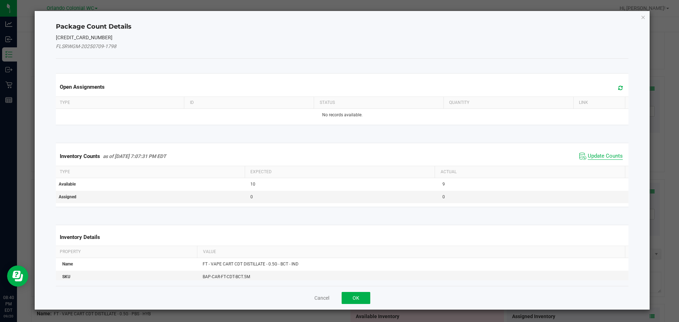
click at [613, 157] on span "Update Counts" at bounding box center [604, 156] width 35 height 7
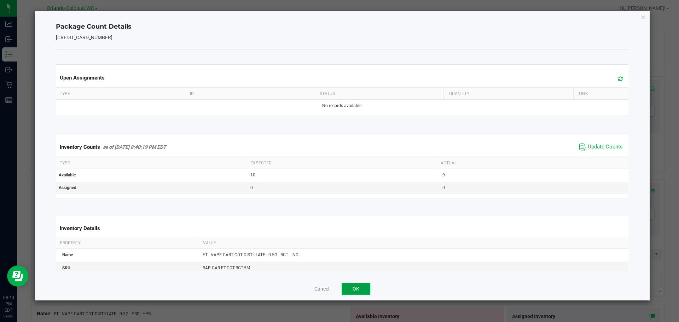
click at [357, 291] on button "OK" at bounding box center [355, 289] width 29 height 12
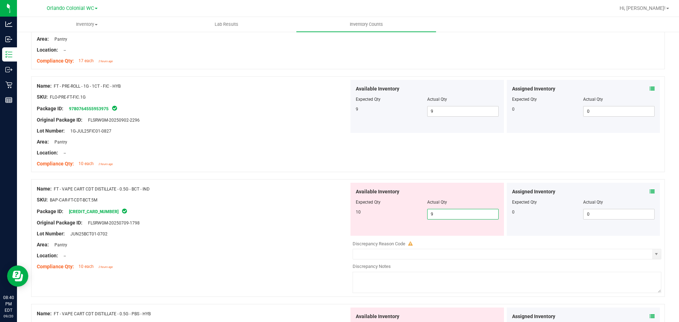
click at [463, 213] on span "9 9" at bounding box center [462, 214] width 71 height 11
type input "10"
click at [108, 188] on span "FT - VAPE CART CDT DISTILLATE - 0.5G - BCT - IND" at bounding box center [102, 189] width 96 height 5
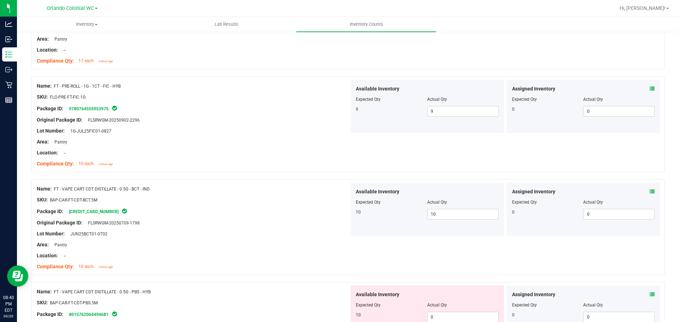
click at [649, 295] on icon at bounding box center [651, 294] width 5 height 5
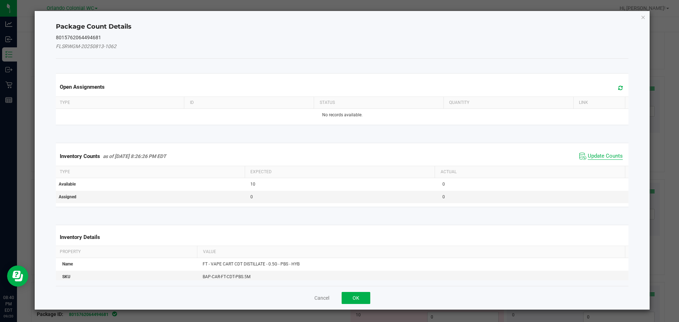
click at [612, 156] on span "Update Counts" at bounding box center [604, 156] width 35 height 7
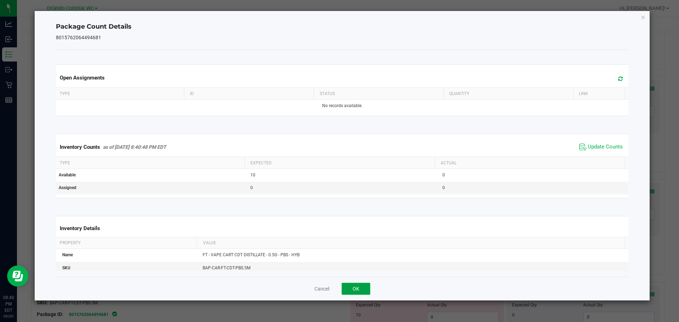
click at [358, 293] on button "OK" at bounding box center [355, 289] width 29 height 12
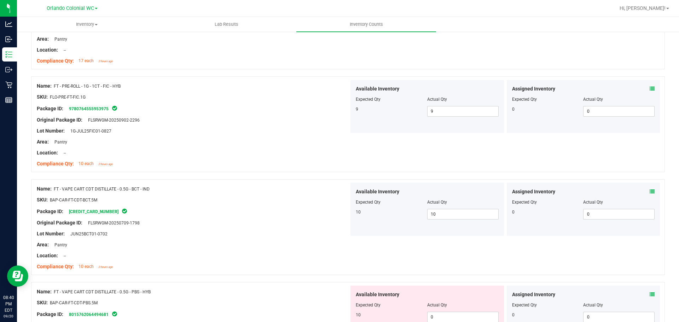
scroll to position [247, 0]
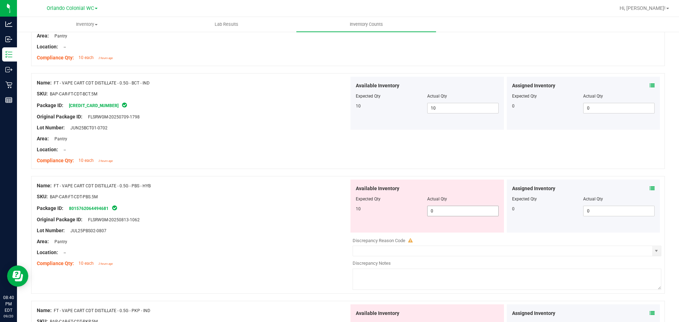
click at [453, 215] on span "0 0" at bounding box center [462, 211] width 71 height 11
type input "10"
click at [299, 229] on div "Lot Number: JUL25PBS02-0807" at bounding box center [193, 230] width 312 height 7
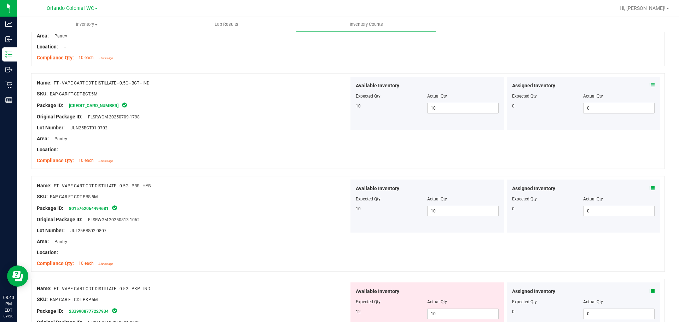
scroll to position [389, 0]
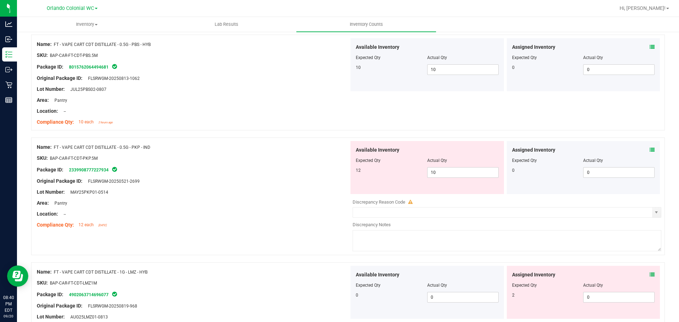
click at [650, 144] on div "Assigned Inventory Expected Qty Actual Qty 0 0 0" at bounding box center [582, 167] width 153 height 53
click at [649, 146] on span at bounding box center [651, 149] width 5 height 7
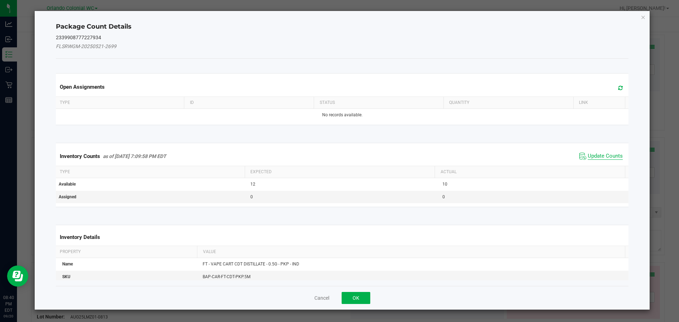
click at [596, 159] on span "Update Counts" at bounding box center [604, 156] width 35 height 7
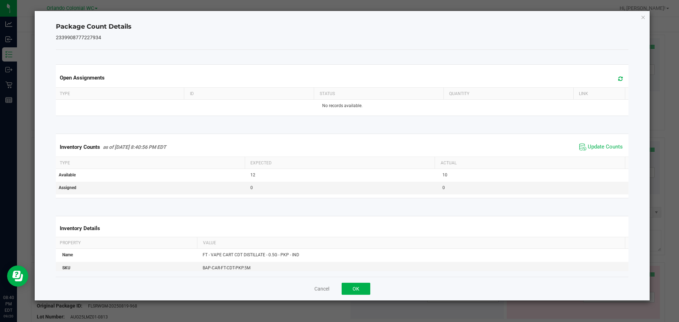
click at [371, 288] on div "Cancel OK" at bounding box center [342, 289] width 573 height 24
click at [363, 289] on button "OK" at bounding box center [355, 289] width 29 height 12
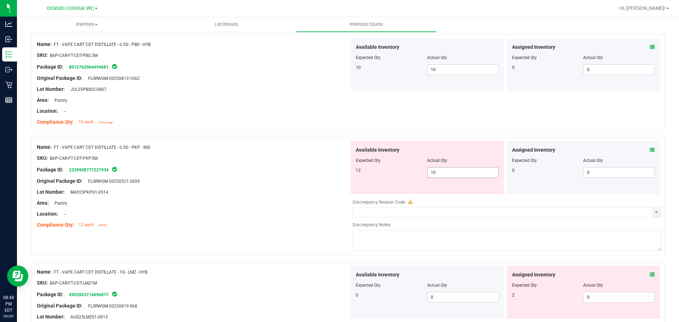
click at [455, 174] on span "10 10" at bounding box center [462, 172] width 71 height 11
type input "1"
type input "12"
click at [338, 209] on div at bounding box center [193, 209] width 312 height 4
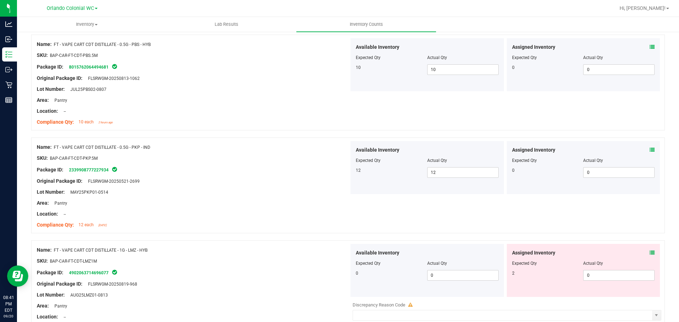
click at [649, 255] on span at bounding box center [651, 252] width 5 height 7
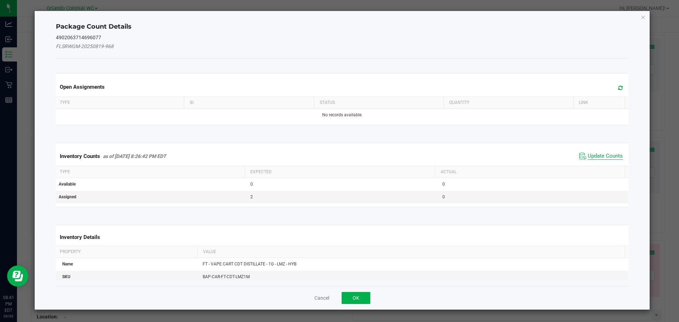
click at [587, 155] on span "Update Counts" at bounding box center [604, 156] width 35 height 7
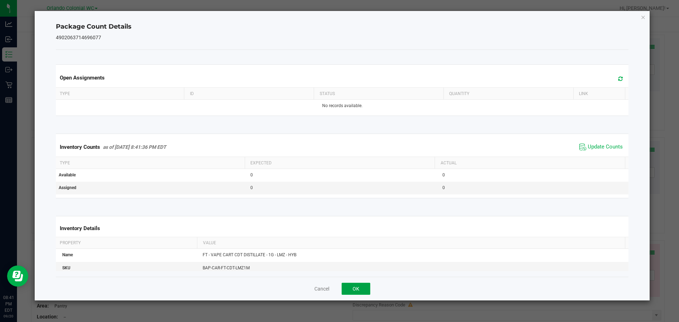
click at [355, 292] on button "OK" at bounding box center [355, 289] width 29 height 12
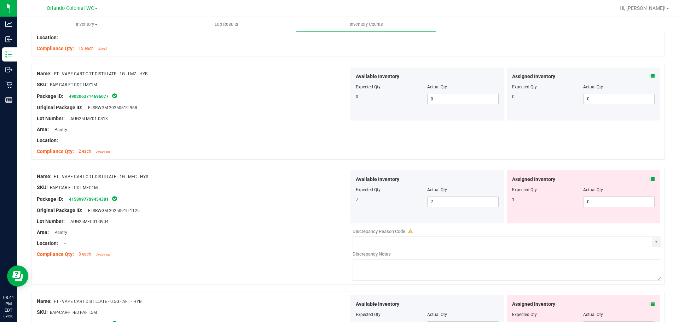
scroll to position [565, 0]
click at [650, 180] on div "Assigned Inventory Expected Qty Actual Qty 1 0 0" at bounding box center [582, 196] width 153 height 53
click at [649, 176] on div "Assigned Inventory Expected Qty Actual Qty 1 0 0" at bounding box center [582, 196] width 153 height 53
click at [642, 181] on div "Assigned Inventory" at bounding box center [583, 178] width 143 height 7
click at [650, 178] on div "Assigned Inventory Expected Qty Actual Qty 1 0 0" at bounding box center [582, 196] width 153 height 53
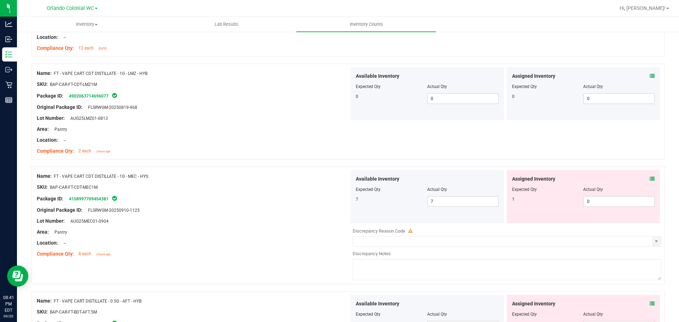
click at [649, 178] on icon at bounding box center [651, 178] width 5 height 5
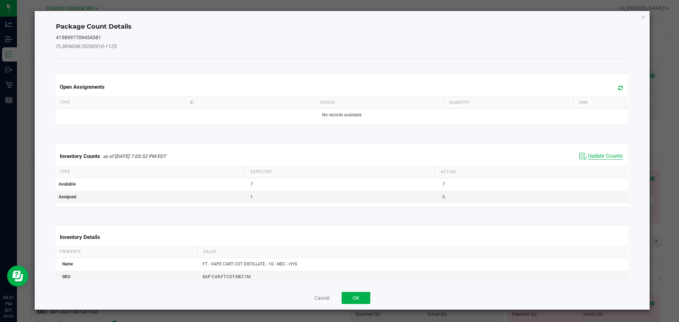
click at [608, 159] on span "Update Counts" at bounding box center [604, 156] width 35 height 7
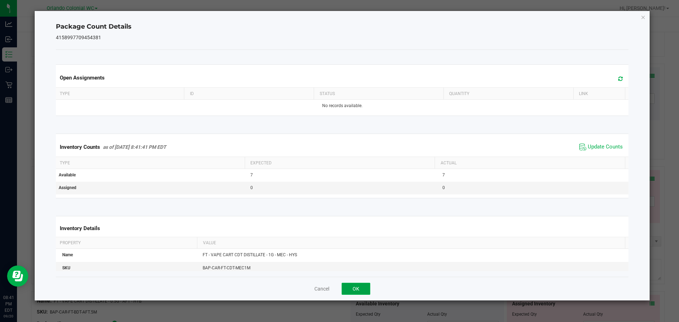
click at [356, 285] on button "OK" at bounding box center [355, 289] width 29 height 12
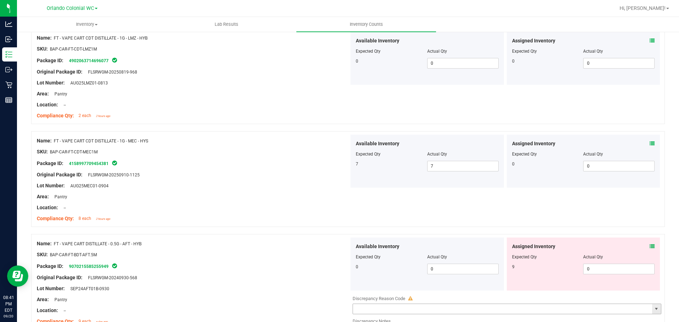
scroll to position [672, 0]
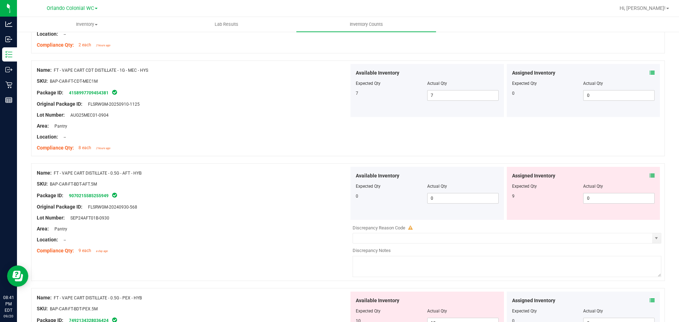
click at [649, 177] on icon at bounding box center [651, 175] width 5 height 5
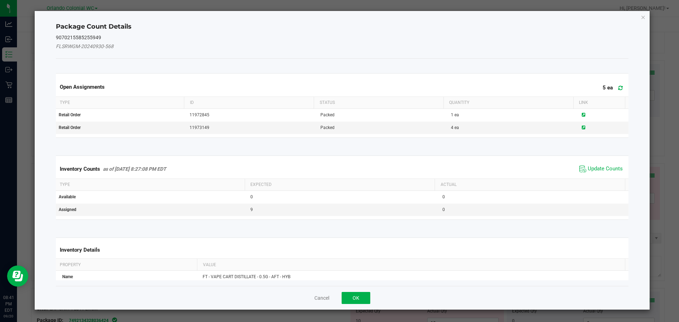
click at [603, 178] on div "Inventory Counts as of [DATE] 8:27:08 PM EDT Update Counts" at bounding box center [341, 168] width 575 height 19
click at [604, 172] on span "Update Counts" at bounding box center [604, 168] width 35 height 7
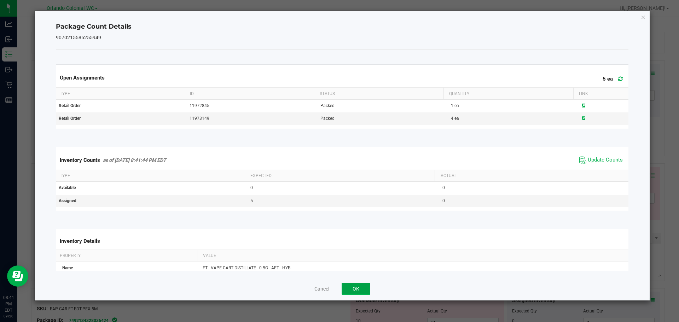
click at [350, 289] on button "OK" at bounding box center [355, 289] width 29 height 12
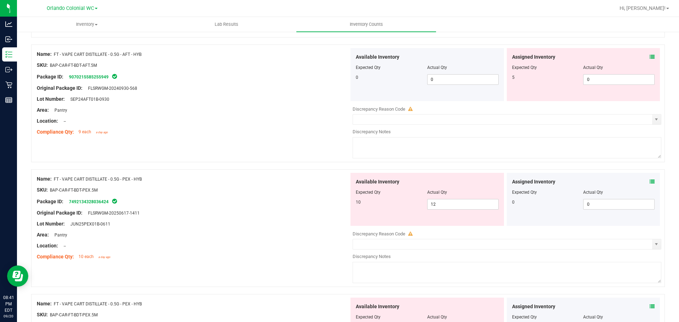
scroll to position [778, 0]
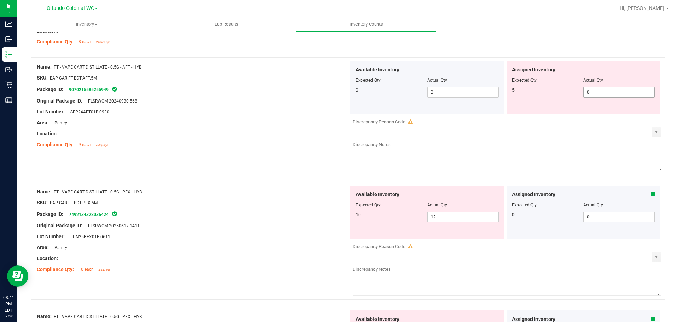
click at [613, 96] on span "0 0" at bounding box center [618, 92] width 71 height 11
type input "5"
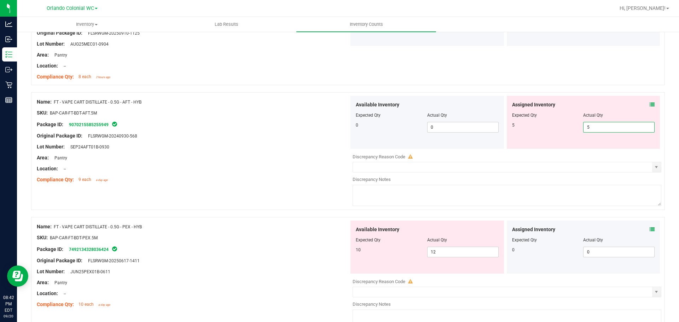
scroll to position [742, 0]
click at [602, 127] on input "5" at bounding box center [618, 128] width 71 height 10
type input "0"
click at [181, 133] on div "Original Package ID: FLSRWGM-20240930-568" at bounding box center [193, 136] width 312 height 7
click at [230, 124] on div "Package ID: 9070215585255949" at bounding box center [193, 125] width 312 height 8
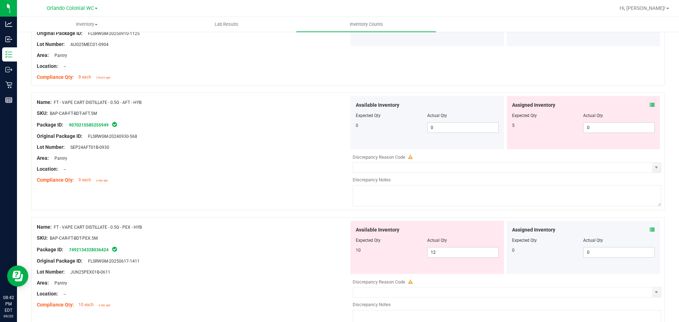
click at [649, 231] on icon at bounding box center [651, 229] width 5 height 5
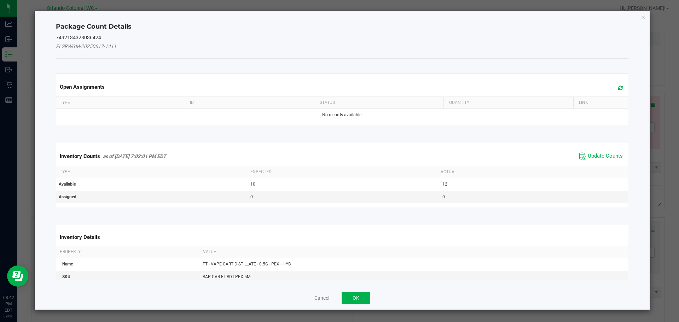
click at [591, 161] on span "Update Counts" at bounding box center [600, 156] width 47 height 11
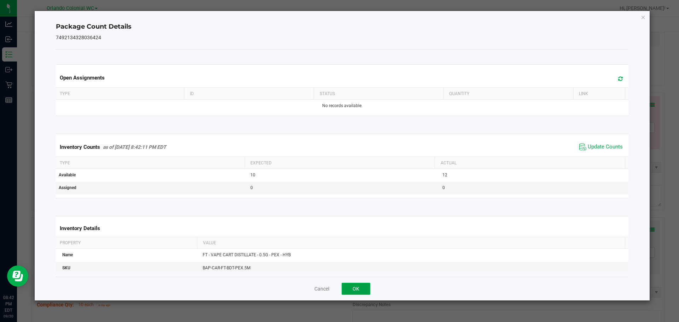
click at [346, 289] on button "OK" at bounding box center [355, 289] width 29 height 12
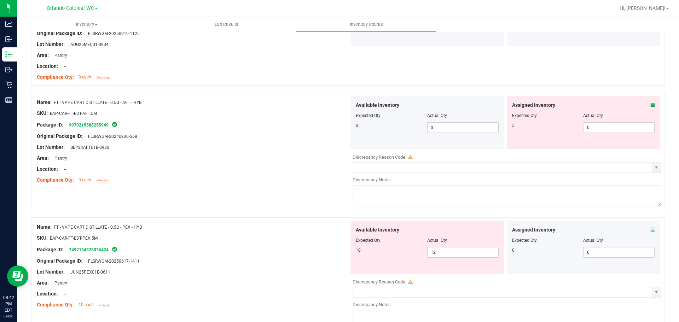
scroll to position [778, 0]
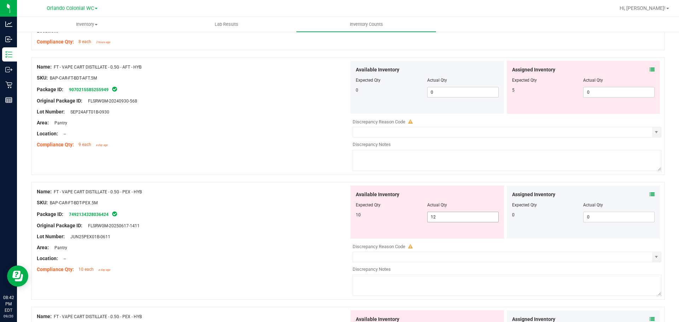
click at [433, 216] on span "12 12" at bounding box center [462, 217] width 71 height 11
type input "1"
type input "10"
click at [339, 230] on div "Name: FT - VAPE CART DISTILLATE - 0.5G - PEX - HYB SKU: BAP-CAR-FT-BDT-PEX.5M P…" at bounding box center [193, 231] width 312 height 90
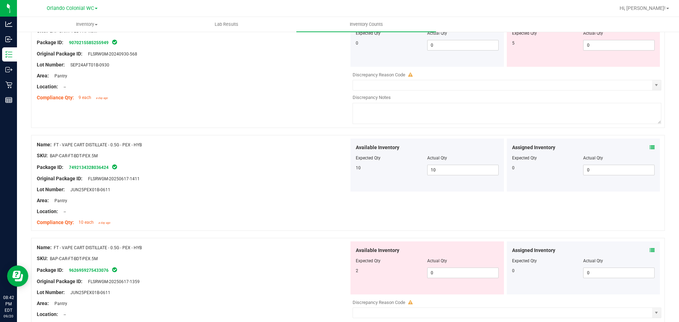
scroll to position [884, 0]
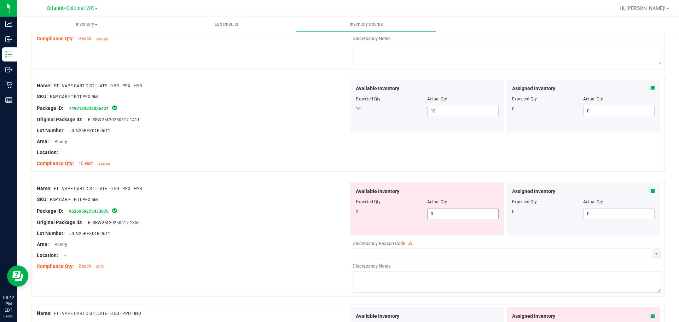
click at [441, 215] on span "0 0" at bounding box center [462, 214] width 71 height 11
type input "2"
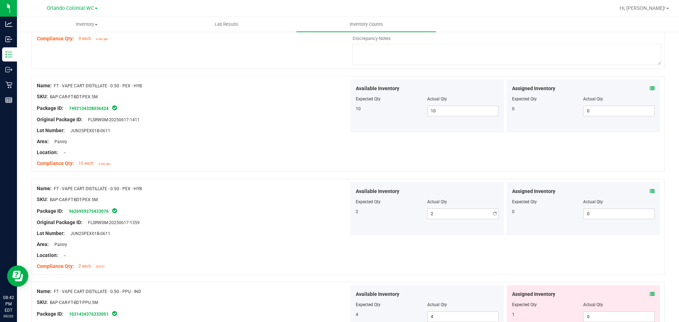
drag, startPoint x: 277, startPoint y: 228, endPoint x: 298, endPoint y: 225, distance: 20.3
click at [278, 228] on div at bounding box center [193, 228] width 312 height 4
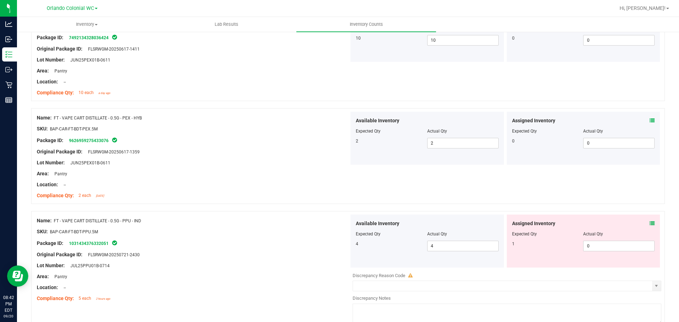
click at [649, 223] on icon at bounding box center [651, 223] width 5 height 5
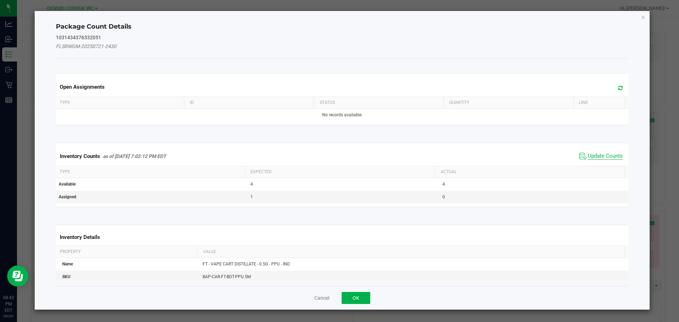
click at [600, 156] on span "Update Counts" at bounding box center [604, 156] width 35 height 7
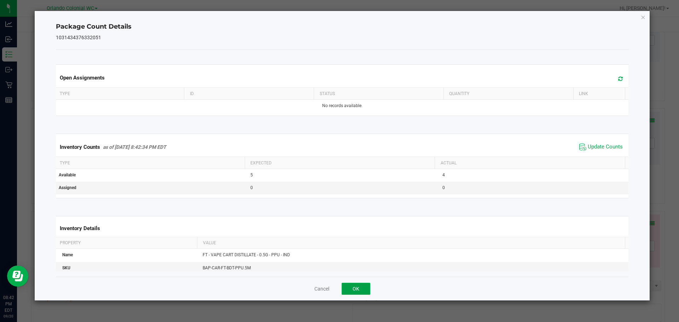
click at [342, 286] on button "OK" at bounding box center [355, 289] width 29 height 12
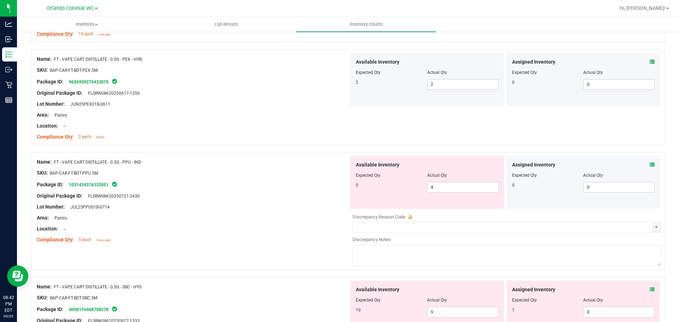
scroll to position [1060, 0]
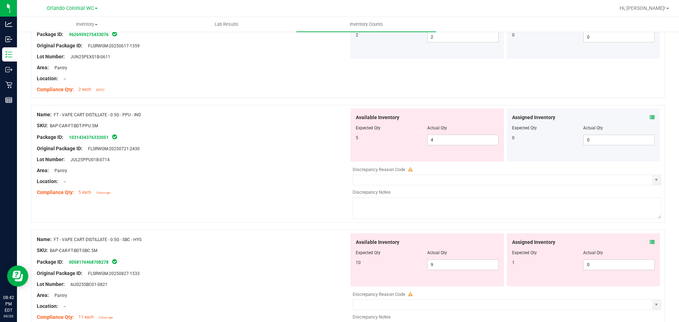
click at [459, 149] on div "Available Inventory Expected Qty Actual Qty 5 4 4" at bounding box center [426, 135] width 153 height 53
click at [461, 139] on span "4 4" at bounding box center [462, 140] width 71 height 11
type input "5"
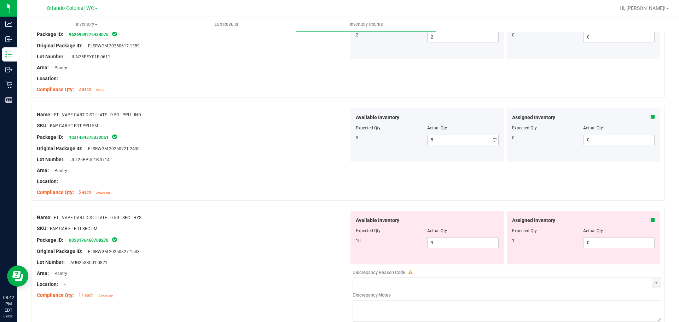
click at [301, 175] on div at bounding box center [193, 176] width 312 height 4
drag, startPoint x: 643, startPoint y: 220, endPoint x: 647, endPoint y: 220, distance: 3.9
click at [644, 220] on div "Assigned Inventory" at bounding box center [583, 220] width 143 height 7
click at [649, 220] on icon at bounding box center [651, 220] width 5 height 5
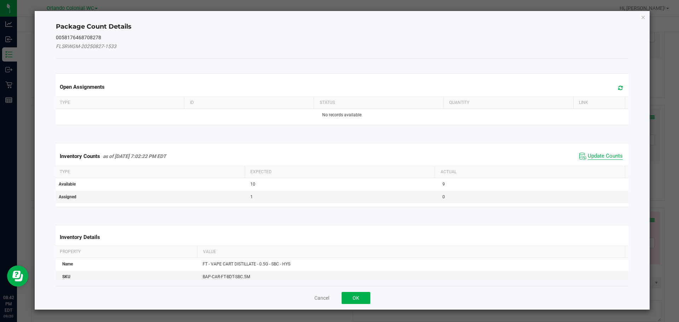
click at [594, 158] on span "Update Counts" at bounding box center [604, 156] width 35 height 7
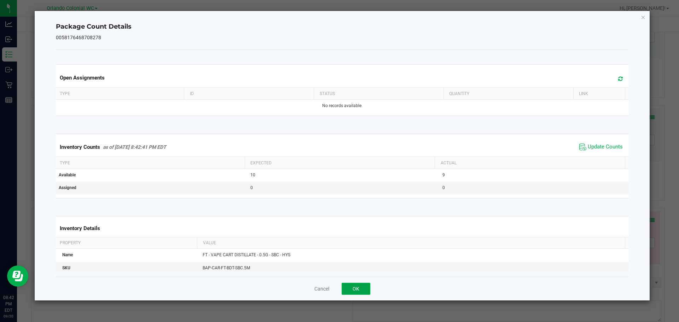
click at [344, 289] on button "OK" at bounding box center [355, 289] width 29 height 12
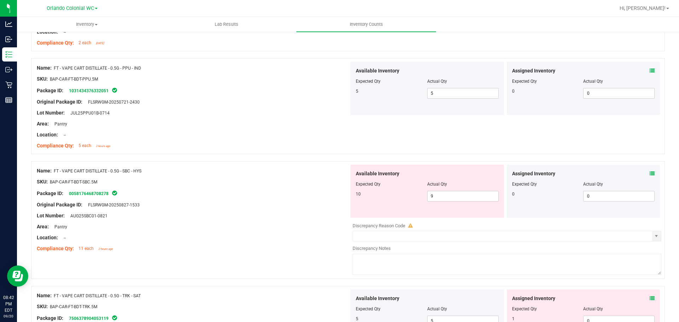
scroll to position [1166, 0]
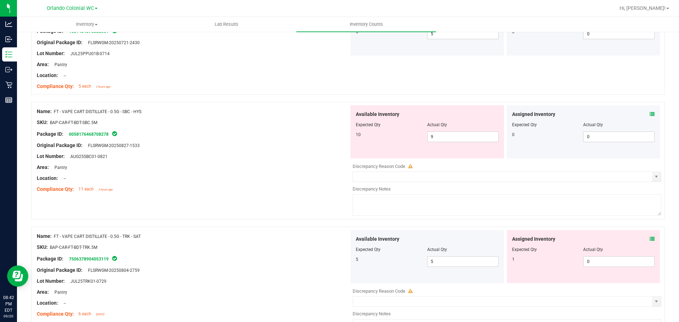
drag, startPoint x: 456, startPoint y: 119, endPoint x: 453, endPoint y: 123, distance: 5.2
click at [456, 118] on div at bounding box center [427, 120] width 143 height 4
click at [445, 138] on span "9 9" at bounding box center [462, 136] width 71 height 11
type input "10"
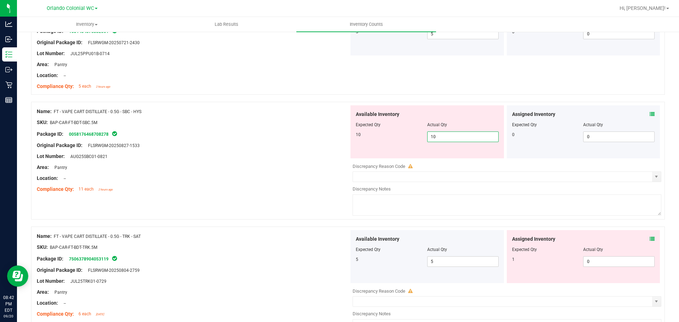
click at [253, 180] on div "Location: --" at bounding box center [193, 178] width 312 height 7
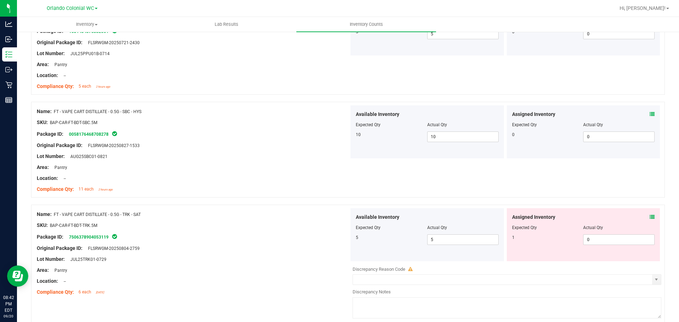
click at [649, 217] on icon at bounding box center [651, 217] width 5 height 5
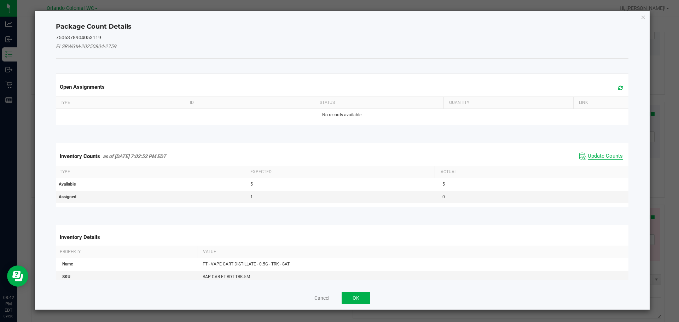
click at [587, 157] on span "Update Counts" at bounding box center [604, 156] width 35 height 7
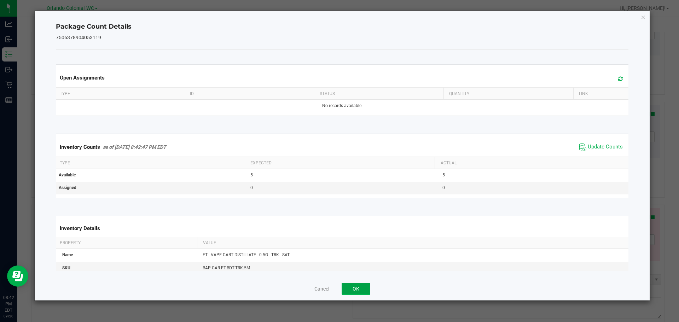
click at [357, 287] on button "OK" at bounding box center [355, 289] width 29 height 12
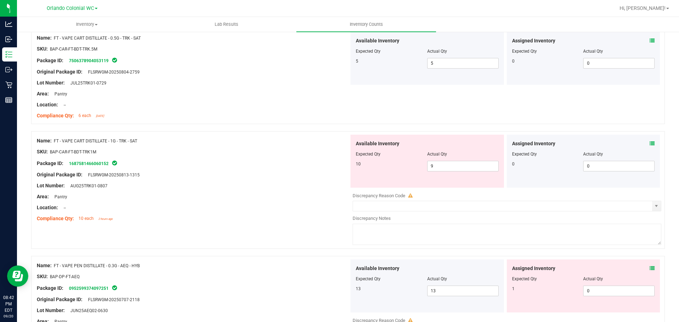
scroll to position [1343, 0]
click at [649, 143] on icon at bounding box center [651, 143] width 5 height 5
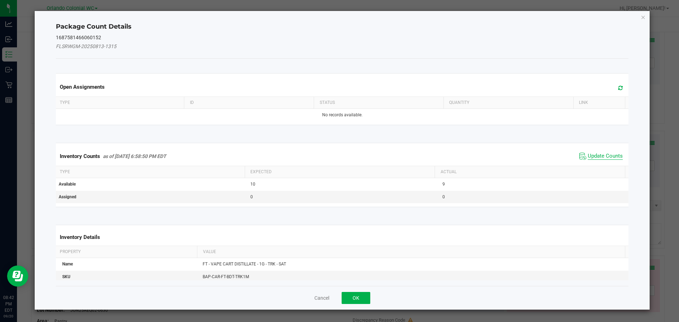
click at [597, 158] on span "Update Counts" at bounding box center [604, 156] width 35 height 7
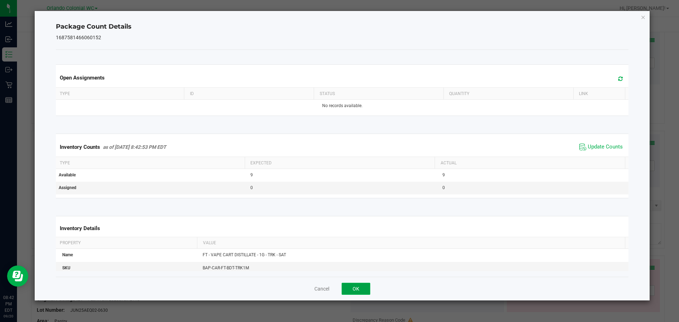
click at [359, 288] on button "OK" at bounding box center [355, 289] width 29 height 12
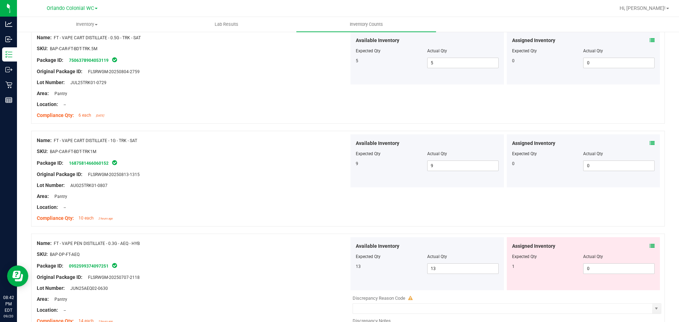
click at [649, 247] on icon at bounding box center [651, 246] width 5 height 5
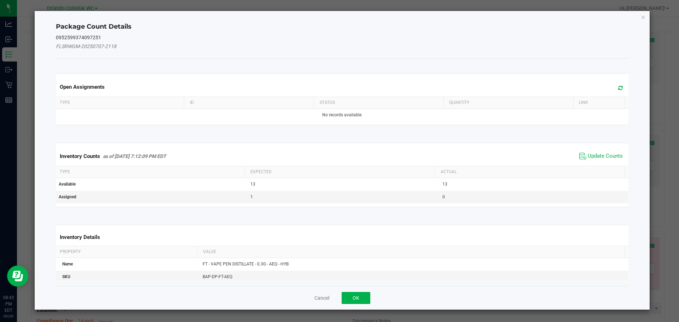
click at [595, 152] on span "Update Counts" at bounding box center [600, 156] width 47 height 11
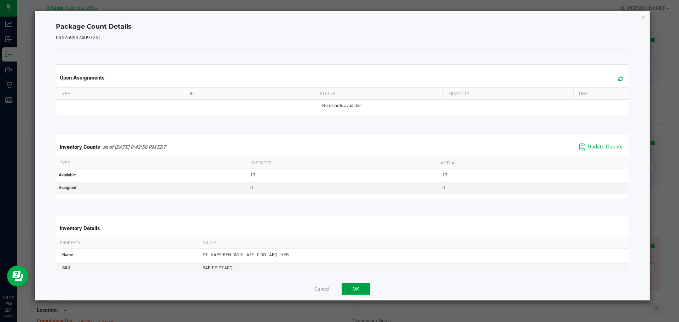
click at [364, 291] on button "OK" at bounding box center [355, 289] width 29 height 12
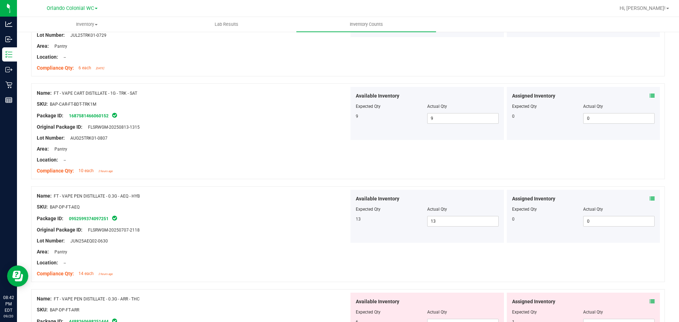
scroll to position [1449, 0]
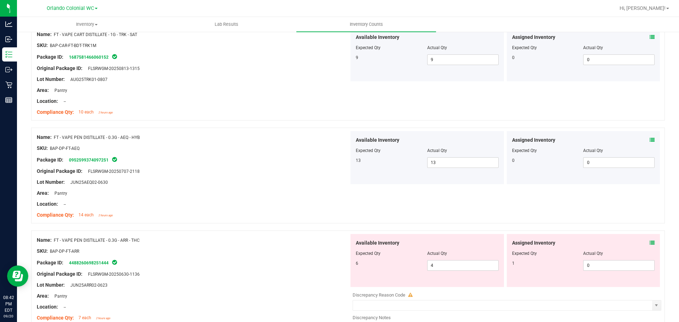
click at [649, 244] on icon at bounding box center [651, 242] width 5 height 5
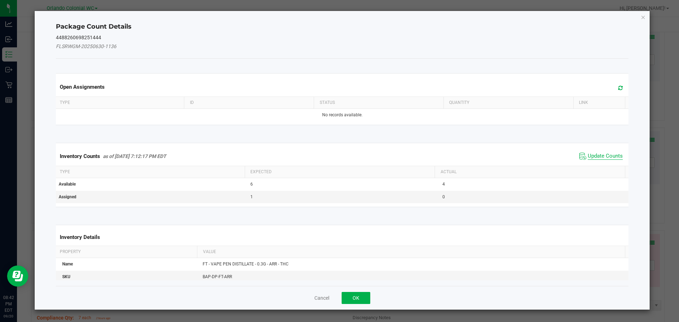
click at [588, 157] on span "Update Counts" at bounding box center [604, 156] width 35 height 7
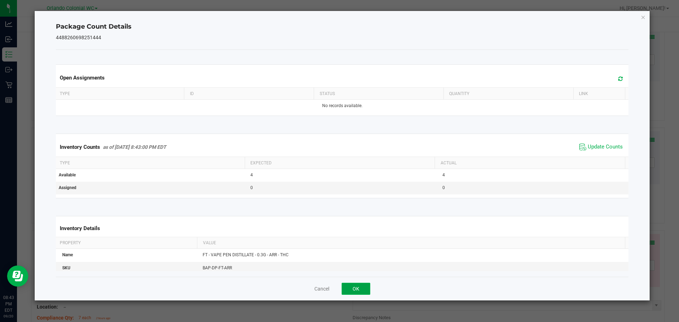
click at [361, 289] on button "OK" at bounding box center [355, 289] width 29 height 12
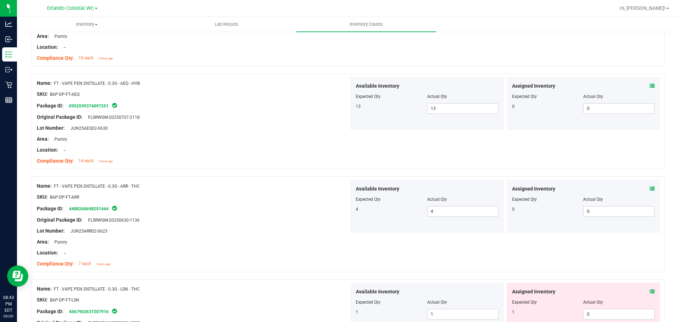
scroll to position [1555, 0]
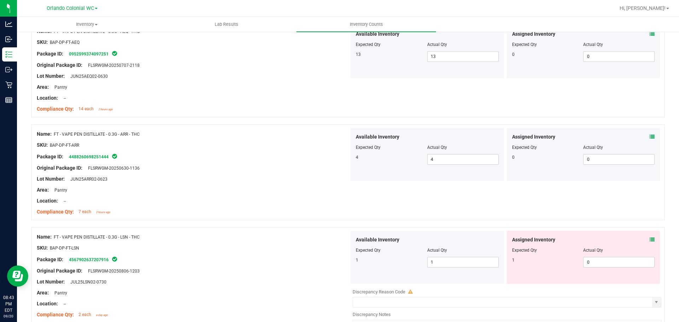
click at [649, 241] on icon at bounding box center [651, 239] width 5 height 5
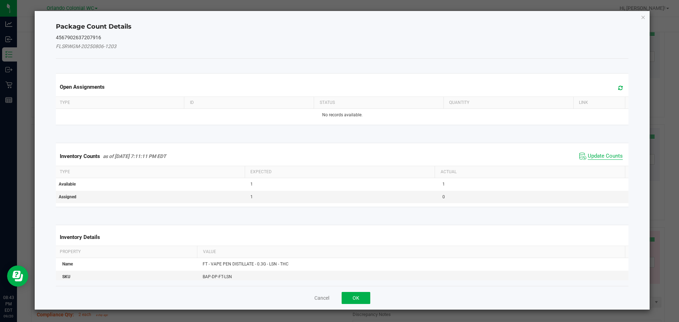
click at [602, 153] on span "Update Counts" at bounding box center [604, 156] width 35 height 7
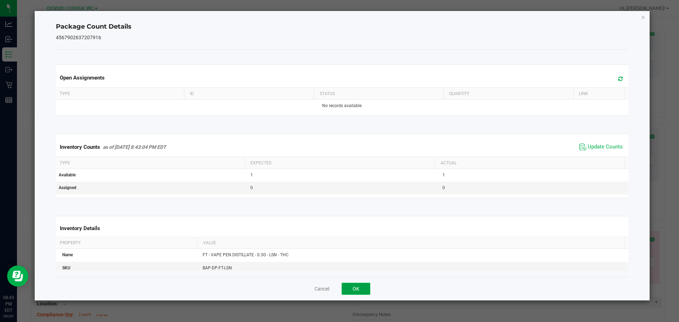
click at [358, 285] on button "OK" at bounding box center [355, 289] width 29 height 12
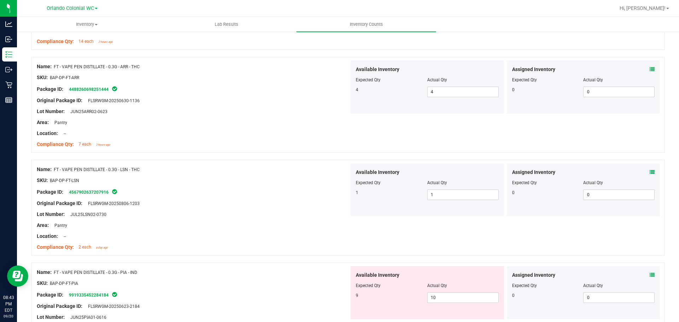
scroll to position [1661, 0]
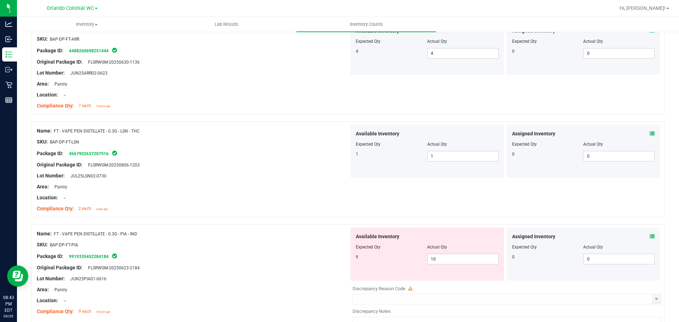
click at [649, 235] on icon at bounding box center [651, 236] width 5 height 5
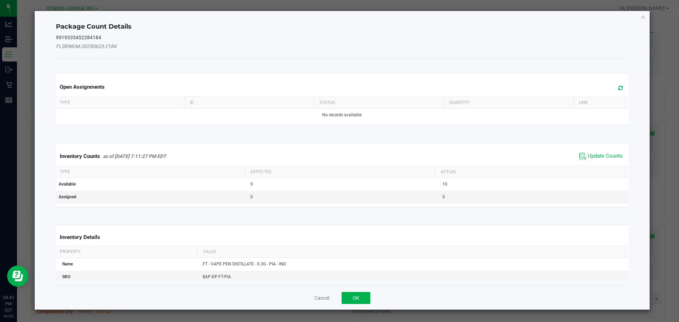
click at [599, 161] on span "Update Counts" at bounding box center [600, 156] width 47 height 11
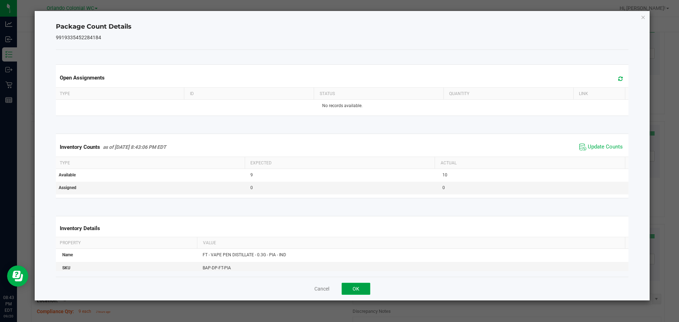
click at [356, 285] on button "OK" at bounding box center [355, 289] width 29 height 12
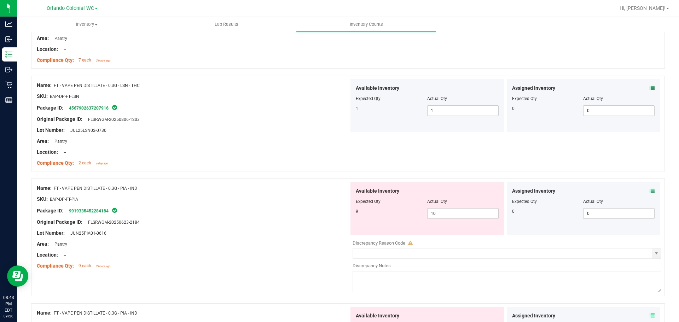
scroll to position [1767, 0]
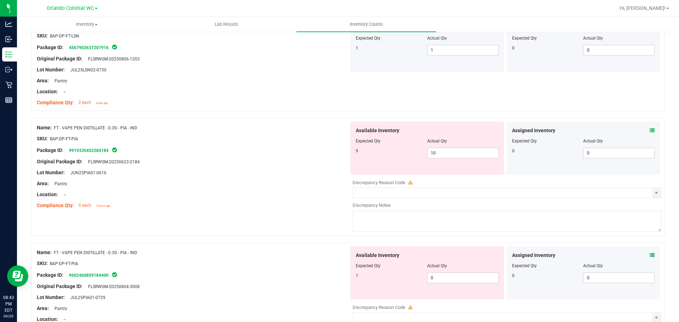
click at [440, 147] on div at bounding box center [427, 146] width 143 height 4
click at [438, 153] on span "10 10" at bounding box center [462, 153] width 71 height 11
click at [438, 153] on input "10" at bounding box center [462, 153] width 71 height 10
drag, startPoint x: 215, startPoint y: 154, endPoint x: 270, endPoint y: 174, distance: 58.9
click at [215, 155] on div at bounding box center [193, 156] width 312 height 4
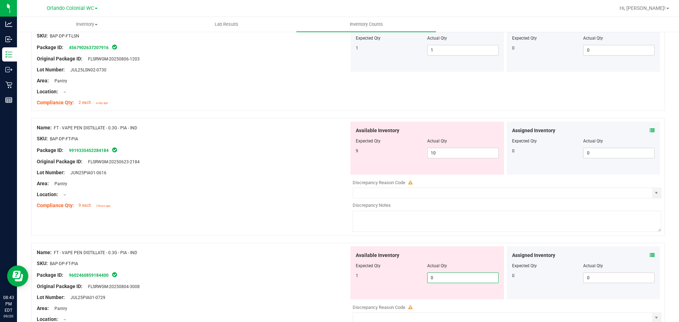
click at [446, 281] on span "0 0" at bounding box center [462, 277] width 71 height 11
click at [445, 150] on span "10 10" at bounding box center [462, 153] width 71 height 11
type input "1"
type input "9"
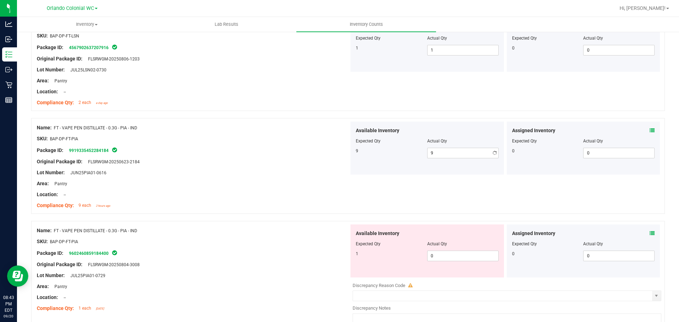
click at [292, 188] on div at bounding box center [193, 189] width 312 height 4
click at [456, 258] on span "0 0" at bounding box center [462, 256] width 71 height 11
type input "1"
click at [293, 264] on div "Original Package ID: FLSRWGM-20250804-3008" at bounding box center [193, 264] width 312 height 7
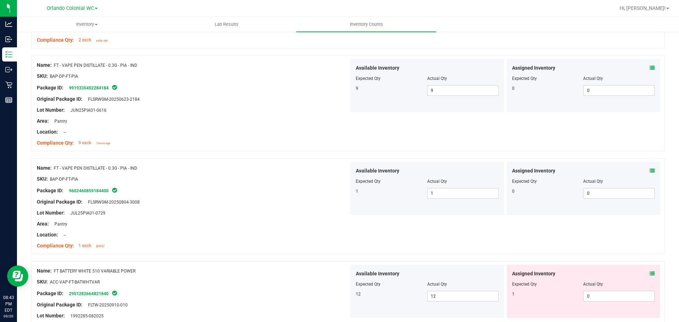
scroll to position [1909, 0]
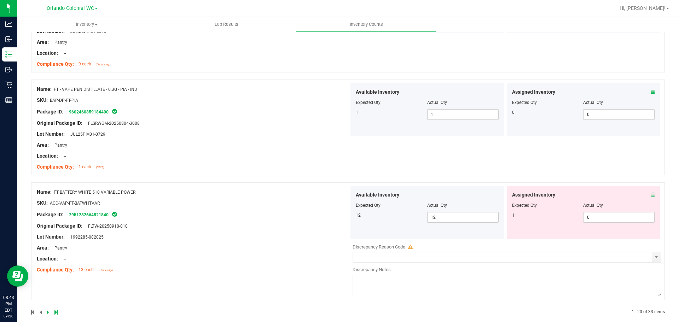
click at [649, 194] on icon at bounding box center [651, 194] width 5 height 5
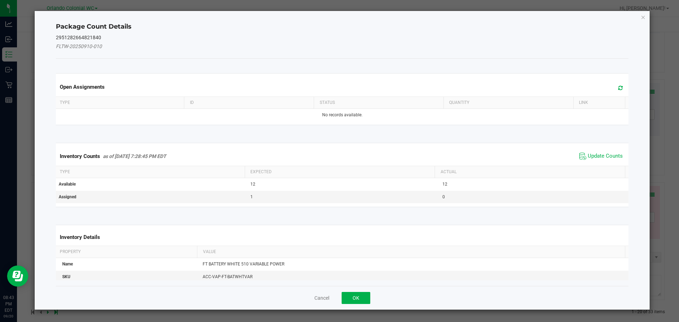
drag, startPoint x: 591, startPoint y: 162, endPoint x: 592, endPoint y: 157, distance: 4.4
click at [591, 161] on div "Inventory Counts as of [DATE] 7:28:45 PM EDT Update Counts" at bounding box center [341, 156] width 575 height 19
click at [592, 157] on span "Update Counts" at bounding box center [604, 156] width 35 height 7
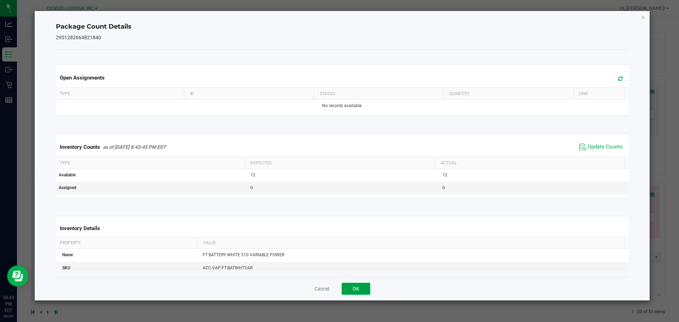
click at [361, 285] on button "OK" at bounding box center [355, 289] width 29 height 12
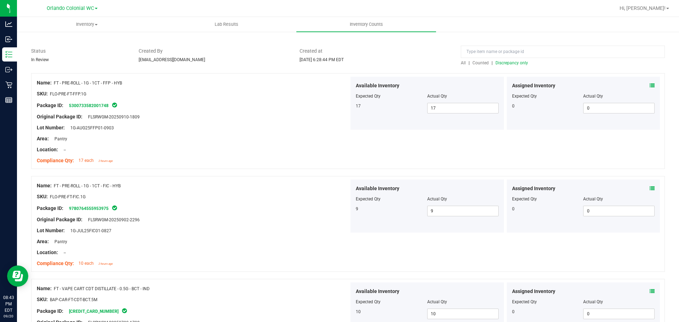
scroll to position [0, 0]
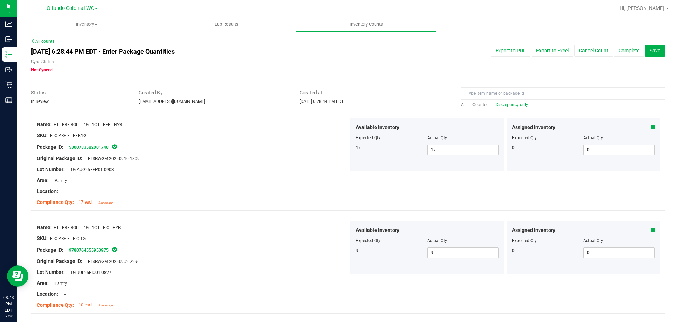
click at [464, 104] on link "All" at bounding box center [465, 104] width 8 height 5
click at [472, 102] on span "Counted" at bounding box center [480, 104] width 16 height 5
click at [493, 101] on div at bounding box center [563, 95] width 204 height 12
click at [495, 102] on span "Discrepancy only" at bounding box center [511, 104] width 33 height 5
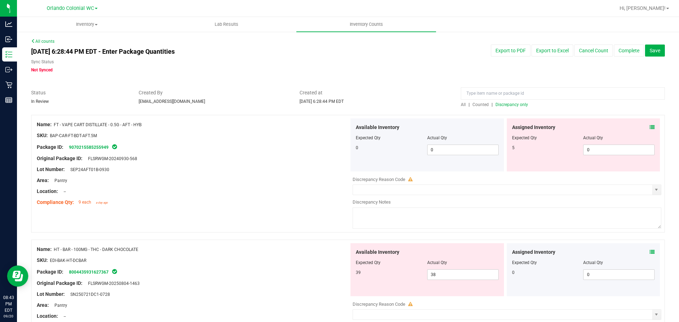
click at [649, 129] on icon at bounding box center [651, 127] width 5 height 5
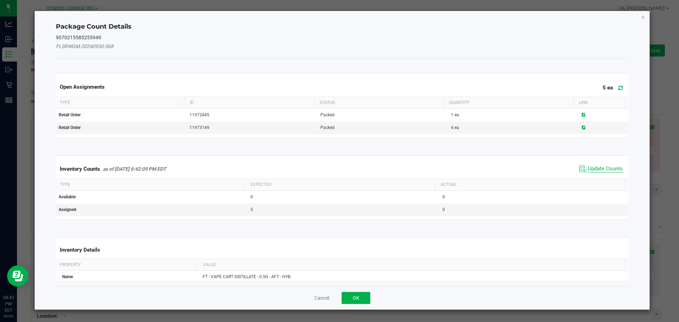
click at [591, 168] on span "Update Counts" at bounding box center [604, 168] width 35 height 7
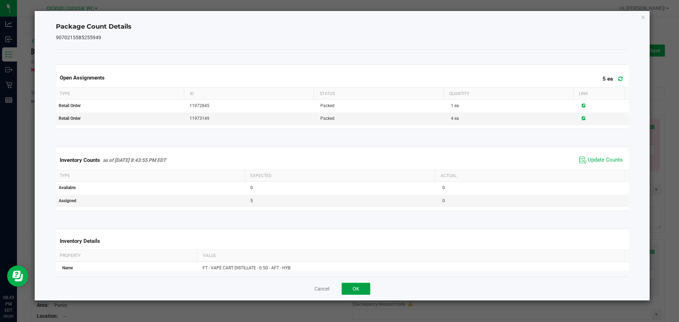
click at [360, 285] on button "OK" at bounding box center [355, 289] width 29 height 12
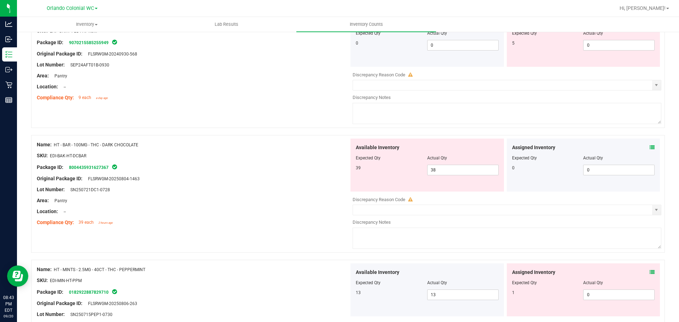
scroll to position [106, 0]
click at [643, 146] on div "Assigned Inventory" at bounding box center [583, 145] width 143 height 7
click at [649, 146] on icon at bounding box center [651, 145] width 5 height 5
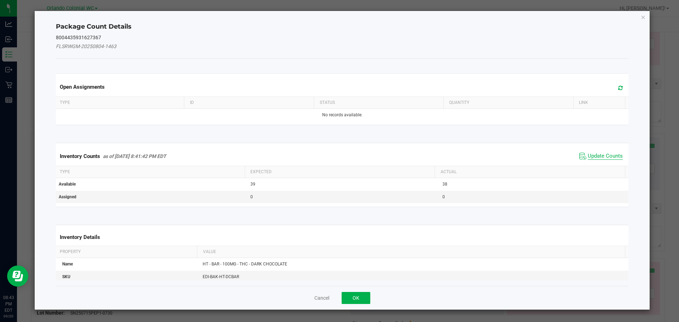
click at [594, 158] on span "Update Counts" at bounding box center [604, 156] width 35 height 7
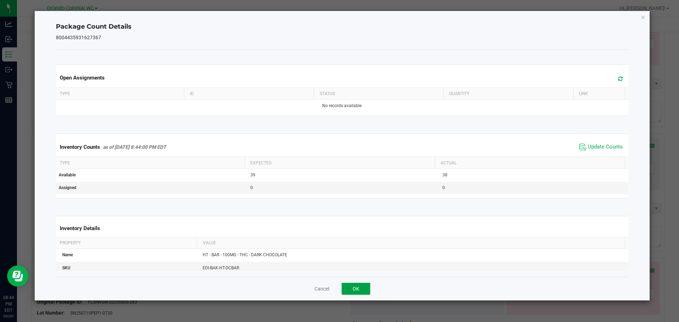
click at [356, 285] on button "OK" at bounding box center [355, 289] width 29 height 12
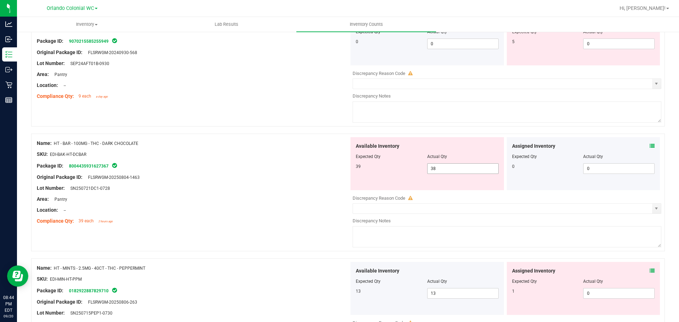
click at [437, 170] on span "38 38" at bounding box center [462, 168] width 71 height 11
type input "39"
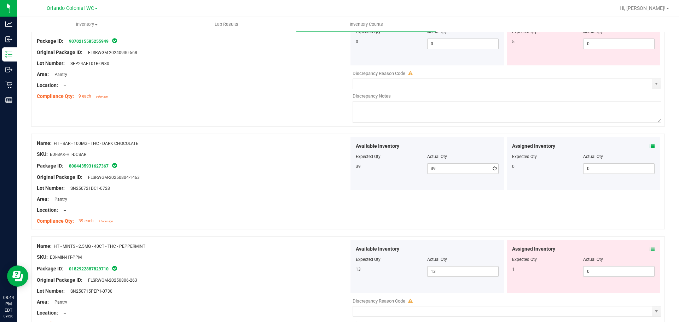
click at [300, 194] on div at bounding box center [193, 194] width 312 height 4
click at [649, 247] on icon at bounding box center [651, 248] width 5 height 5
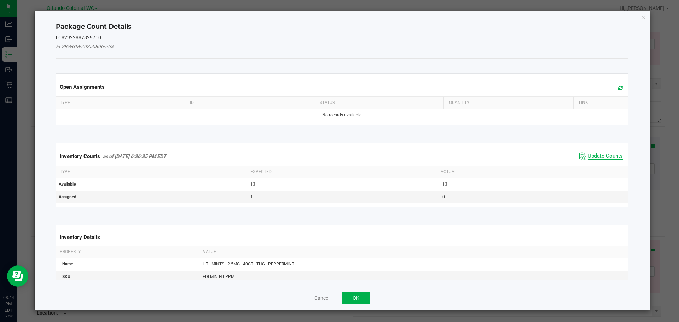
click at [593, 157] on span "Update Counts" at bounding box center [604, 156] width 35 height 7
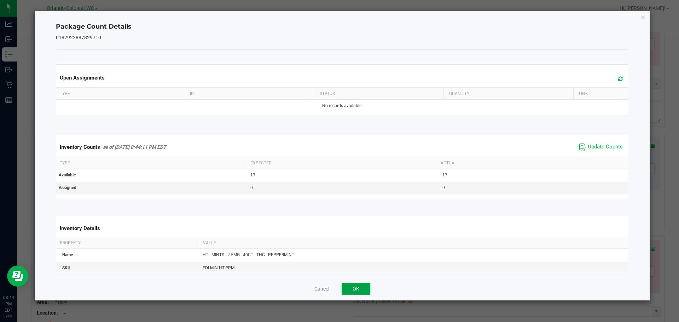
click at [351, 283] on button "OK" at bounding box center [355, 289] width 29 height 12
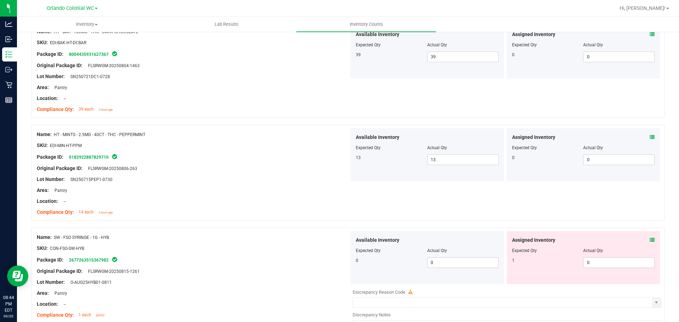
scroll to position [247, 0]
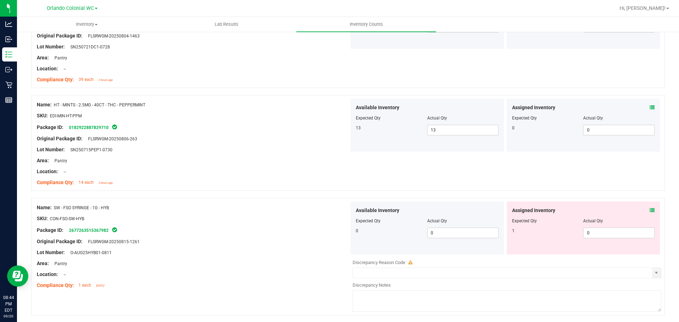
click at [649, 211] on icon at bounding box center [651, 210] width 5 height 5
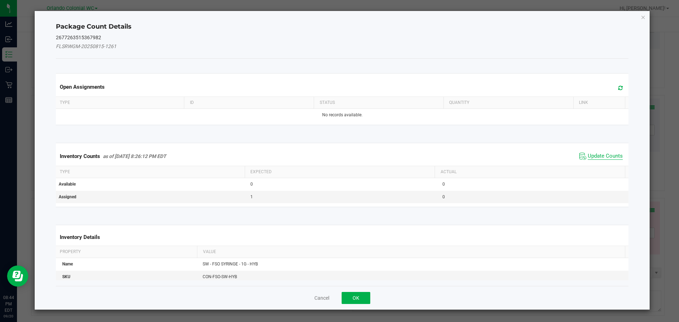
click at [603, 153] on span "Update Counts" at bounding box center [604, 156] width 35 height 7
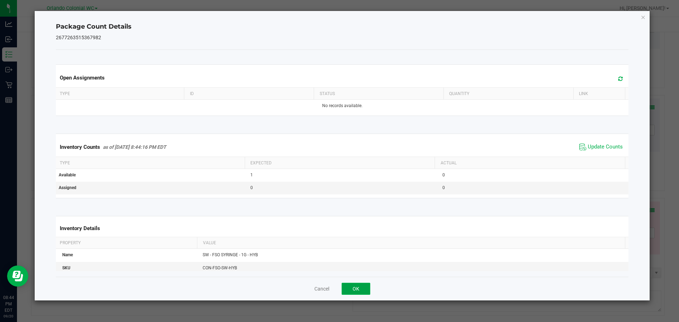
click at [359, 289] on button "OK" at bounding box center [355, 289] width 29 height 12
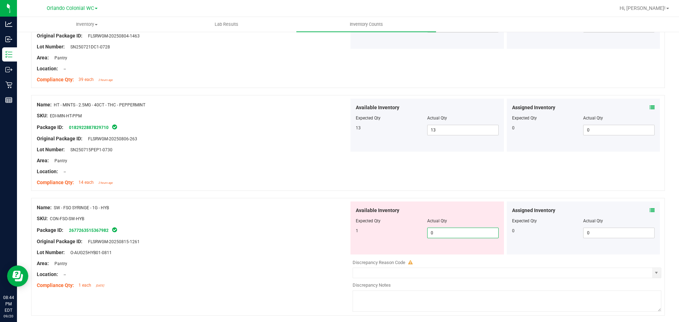
click at [431, 237] on span "0 0" at bounding box center [462, 233] width 71 height 11
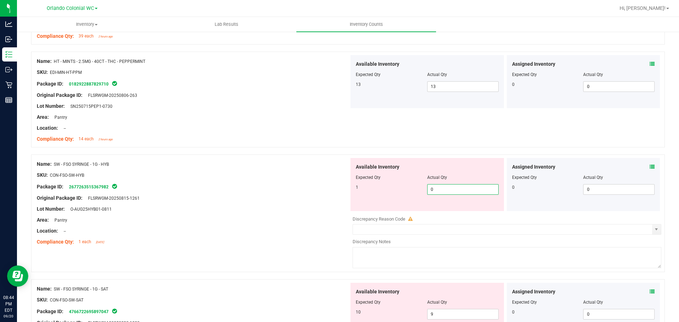
scroll to position [353, 0]
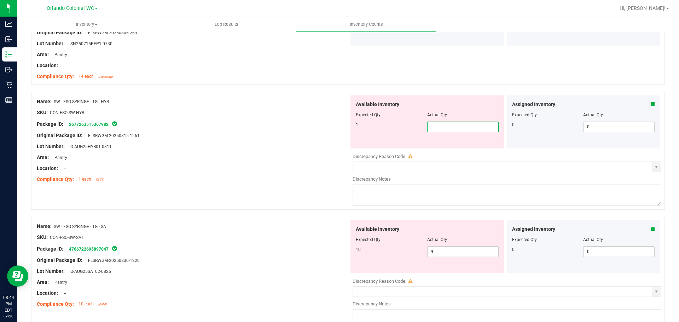
type input "1"
click at [197, 217] on div "Name: SW - FSO SYRINGE - 1G - SAT SKU: CON-FSO-SW-SAT Package ID: 4766722695897…" at bounding box center [347, 276] width 633 height 118
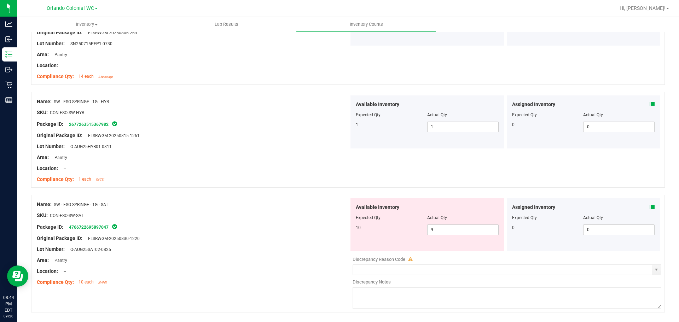
click at [643, 207] on div "Assigned Inventory" at bounding box center [583, 207] width 143 height 7
click at [649, 206] on icon at bounding box center [651, 207] width 5 height 5
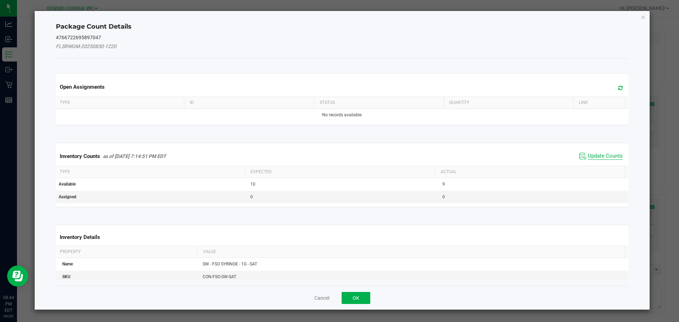
click at [587, 159] on span "Update Counts" at bounding box center [604, 156] width 35 height 7
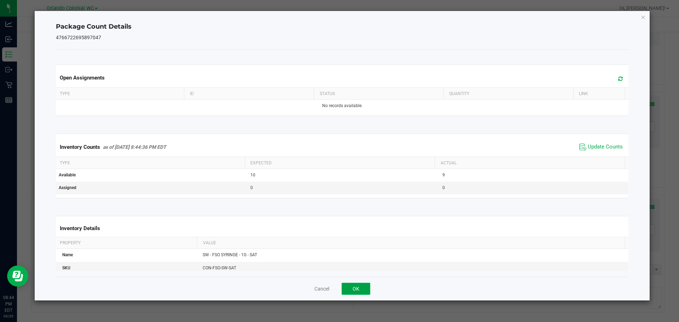
click at [356, 286] on button "OK" at bounding box center [355, 289] width 29 height 12
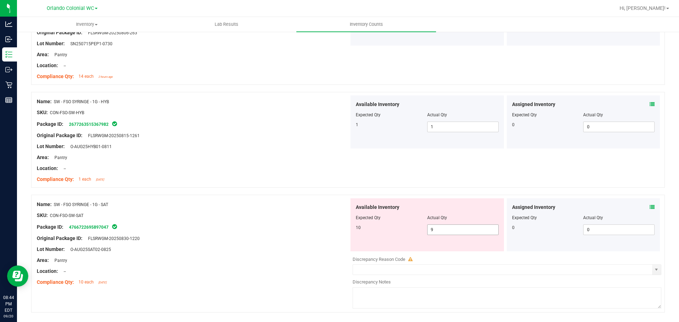
click at [446, 229] on span "9 9" at bounding box center [462, 229] width 71 height 11
type input "10"
click at [244, 242] on div "Name: SW - FSO SYRINGE - 1G - SAT SKU: CON-FSO-SW-SAT Package ID: 4766722695897…" at bounding box center [193, 243] width 312 height 90
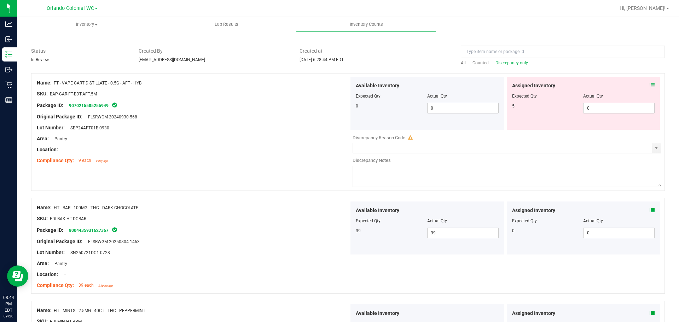
scroll to position [0, 0]
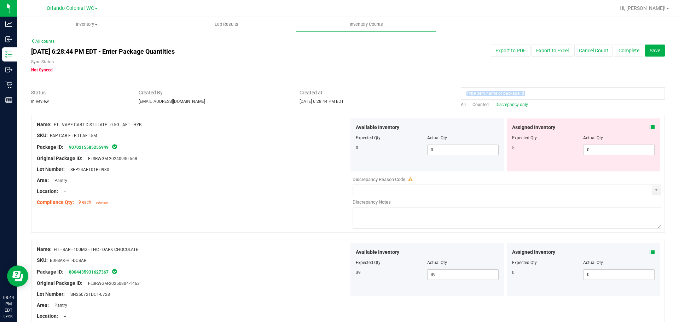
click at [456, 101] on div "All | Counted | Discrepancy only" at bounding box center [562, 98] width 215 height 19
click at [461, 104] on span "All" at bounding box center [463, 104] width 5 height 5
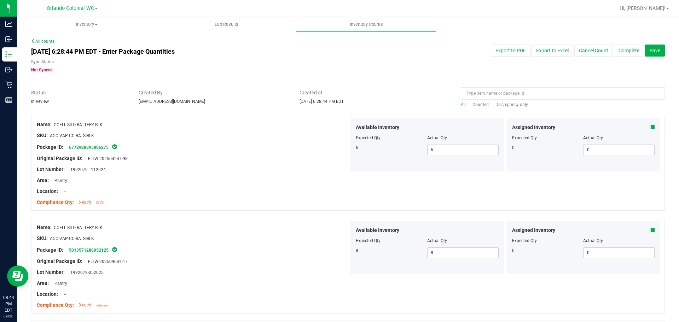
click at [499, 104] on span "Discrepancy only" at bounding box center [511, 104] width 33 height 5
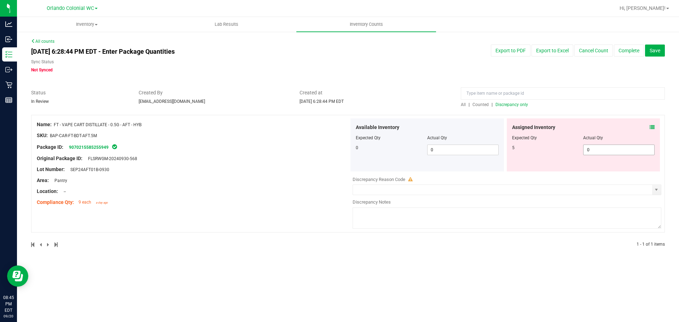
click at [607, 154] on input "0" at bounding box center [618, 150] width 71 height 10
type input "5"
click at [268, 199] on div "Compliance Qty: 9 each a day ago" at bounding box center [193, 202] width 312 height 7
type input "5"
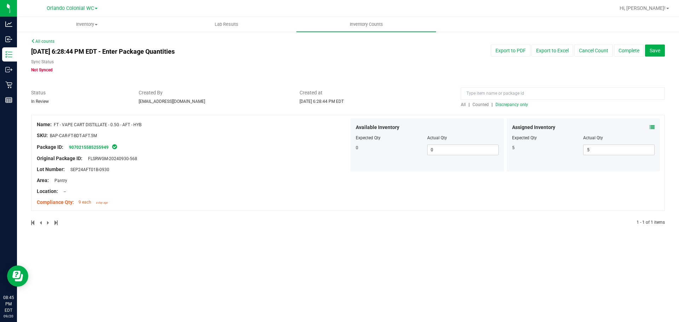
click at [518, 106] on span "Discrepancy only" at bounding box center [511, 104] width 33 height 5
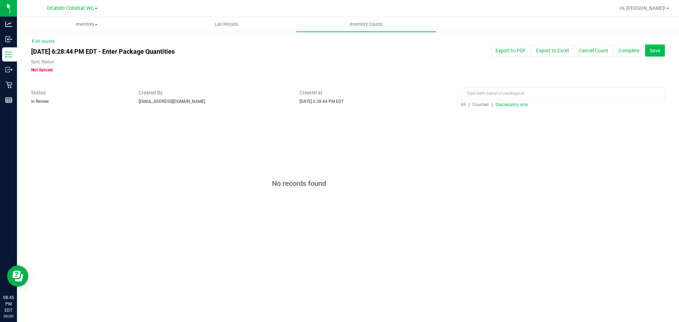
click at [659, 52] on span "Save" at bounding box center [654, 51] width 11 height 6
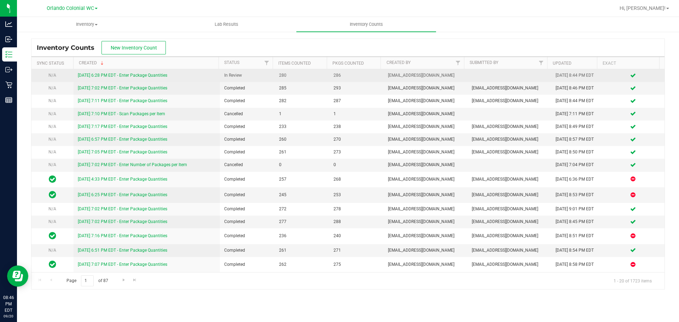
click at [161, 77] on link "[DATE] 6:28 PM EDT - Enter Package Quantities" at bounding box center [122, 75] width 89 height 5
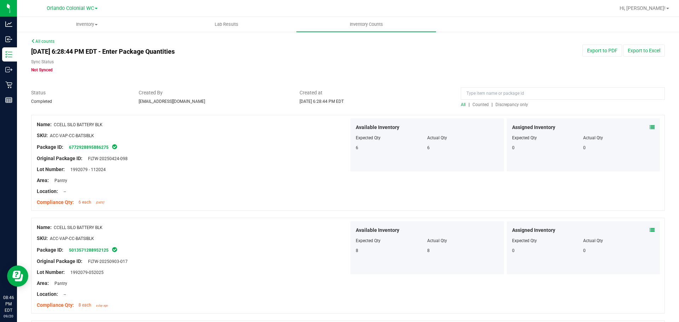
click at [461, 102] on div "All | Counted | Discrepancy only" at bounding box center [563, 104] width 204 height 6
click at [461, 104] on span "All" at bounding box center [463, 104] width 5 height 5
click at [485, 108] on div at bounding box center [347, 111] width 633 height 7
click at [480, 105] on span "Counted" at bounding box center [480, 104] width 16 height 5
click at [495, 102] on span "Discrepancy only" at bounding box center [511, 104] width 33 height 5
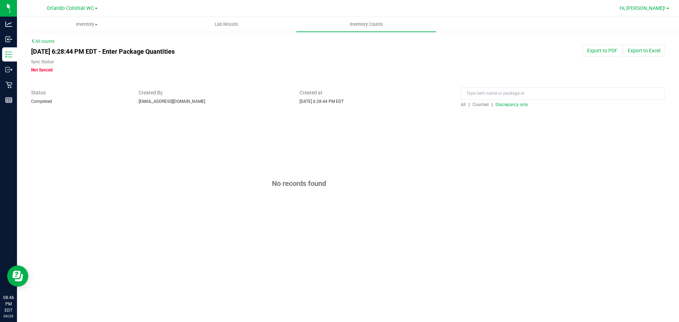
click at [666, 11] on link "Hi, [PERSON_NAME]!" at bounding box center [643, 8] width 55 height 7
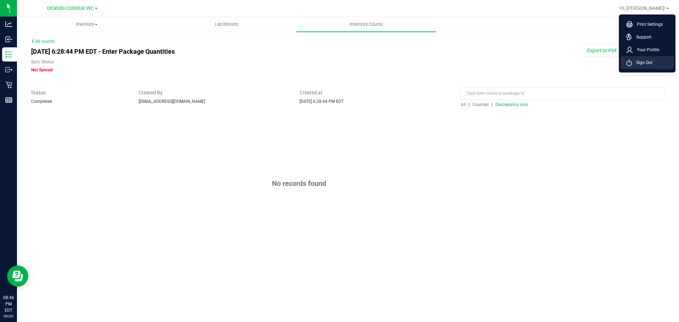
click at [642, 59] on span "Sign Out" at bounding box center [642, 62] width 20 height 7
